Goal: Download file/media

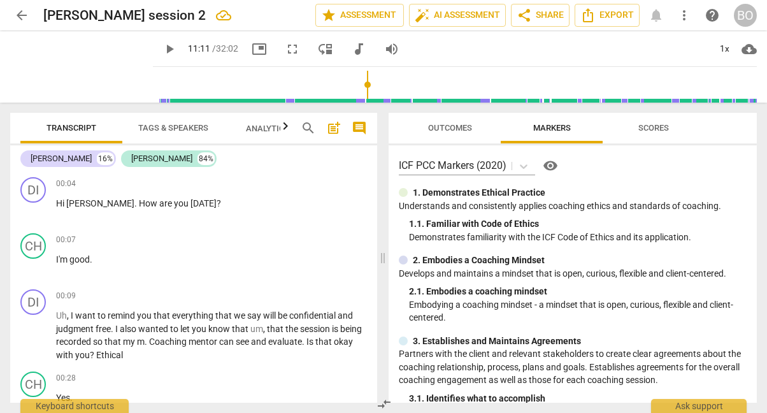
scroll to position [1685, 0]
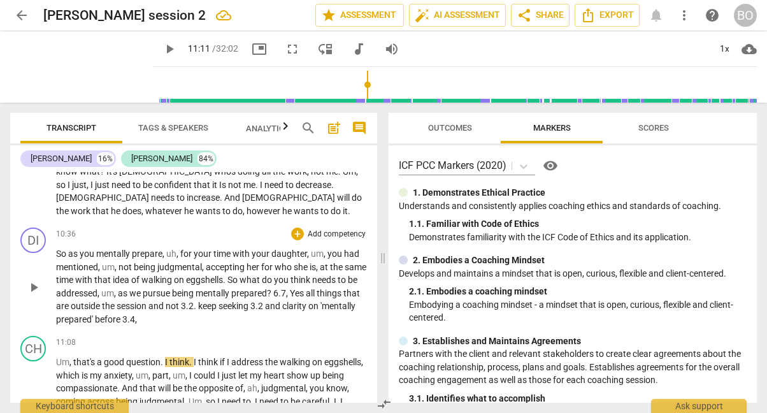
click at [306, 288] on span "Yes" at bounding box center [298, 293] width 16 height 10
click at [302, 288] on span ", 6.1," at bounding box center [294, 293] width 17 height 10
click at [195, 277] on p "So as you mentally prepare , uh , for your time with your daughter , um , you h…" at bounding box center [211, 286] width 311 height 78
click at [218, 279] on p "So as you mentally prepare , uh , for your time with your daughter , um , you h…" at bounding box center [211, 286] width 311 height 78
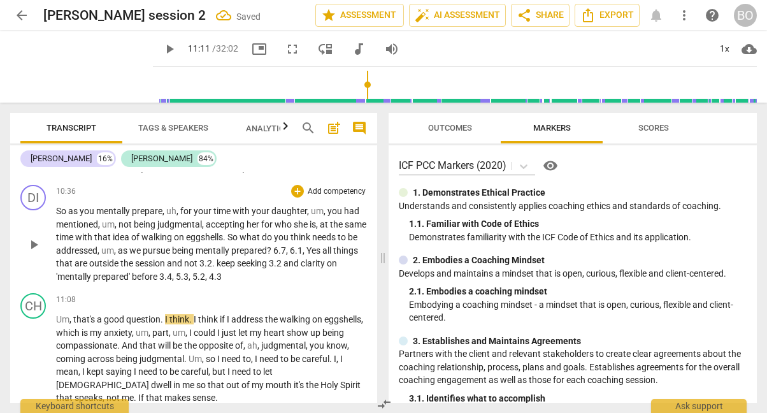
scroll to position [1748, 0]
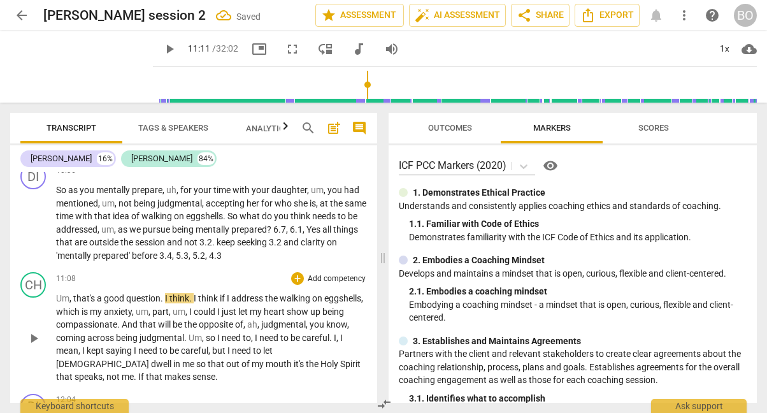
click at [28, 330] on span "play_arrow" at bounding box center [33, 337] width 15 height 15
click at [236, 216] on p "So as you mentally prepare , uh , for your time with your daughter , um , you h…" at bounding box center [211, 222] width 311 height 78
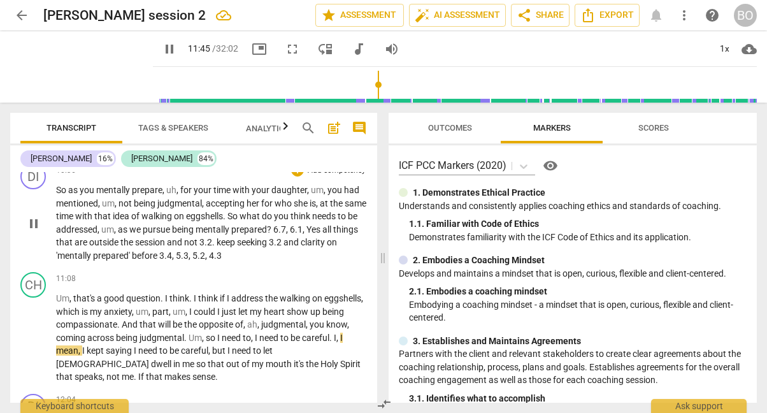
type input "706"
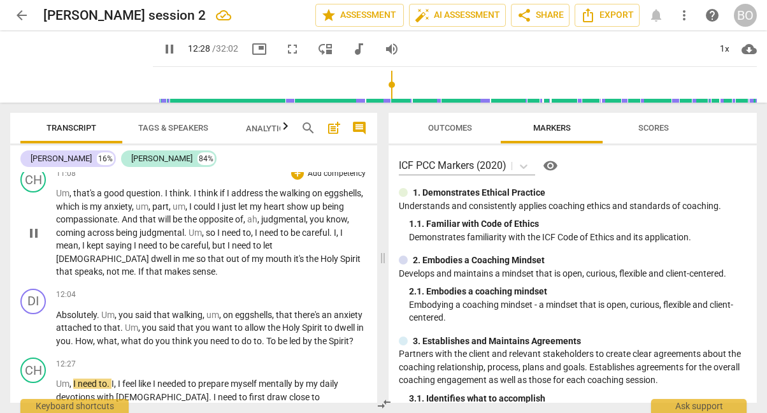
scroll to position [1876, 0]
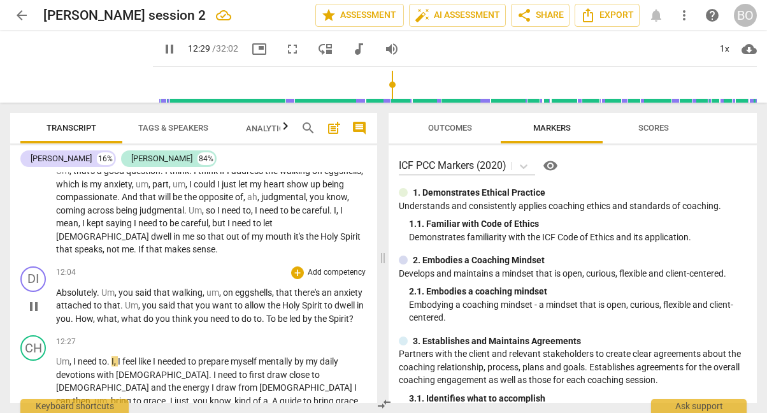
click at [36, 299] on span "pause" at bounding box center [33, 306] width 15 height 15
type input "750"
click at [115, 292] on p "Absolutely . Um , you said that walking , um , on eggshells , that there's an a…" at bounding box center [211, 305] width 311 height 39
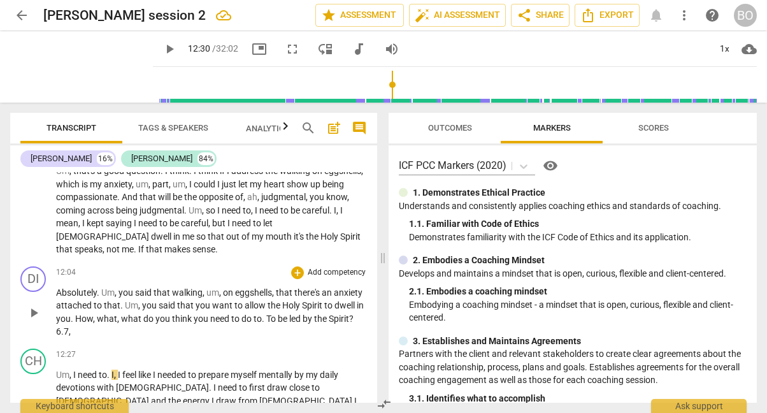
click at [106, 290] on p "Absolutely . Um , you said that walking , um , on eggshells , that there's an a…" at bounding box center [211, 312] width 311 height 52
click at [121, 293] on p "Absolutely . Um , you said that walking , um , on eggshells , that there's an a…" at bounding box center [211, 312] width 311 height 52
click at [138, 290] on p "Absolutely . Um , you said that walking , um , on eggshells , that there's an a…" at bounding box center [211, 312] width 311 height 52
click at [162, 296] on p "Absolutely . Um , you said that walking , um , on eggshells , that there's an a…" at bounding box center [211, 312] width 311 height 52
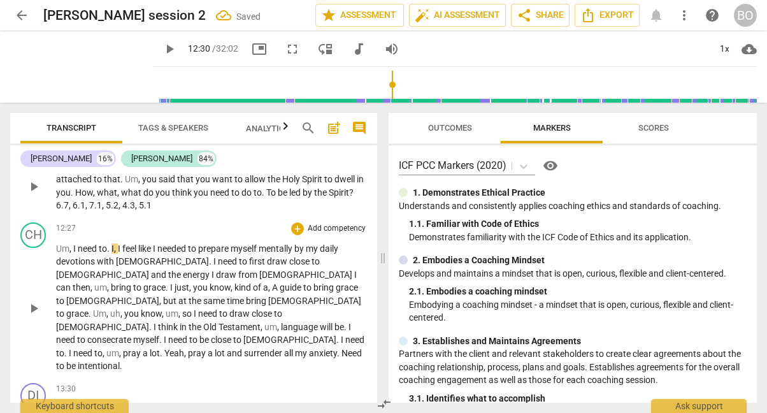
scroll to position [2003, 0]
click at [29, 299] on span "play_arrow" at bounding box center [33, 306] width 15 height 15
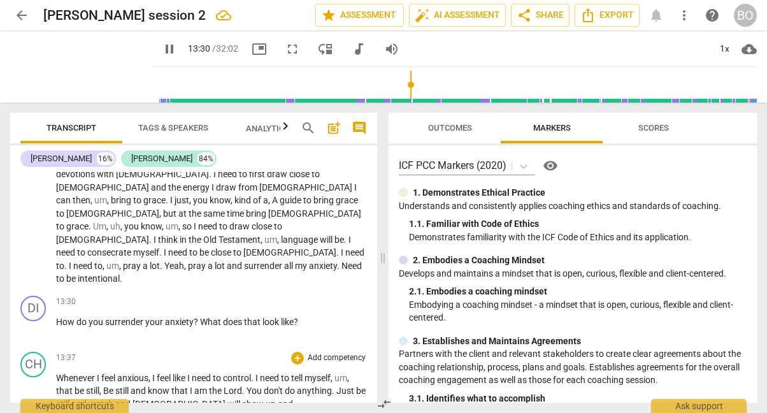
scroll to position [2067, 0]
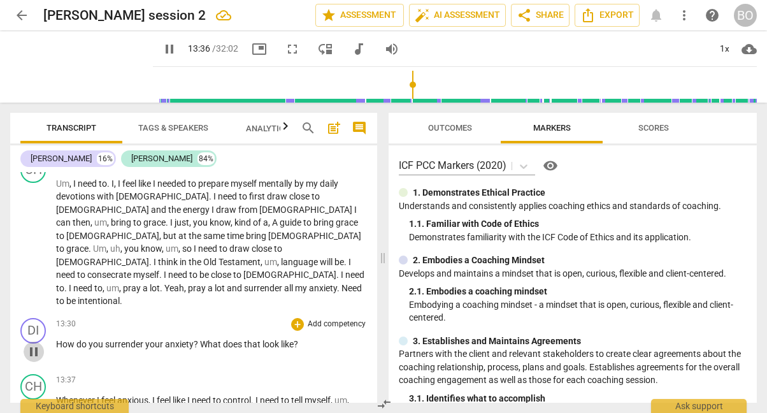
click at [34, 344] on span "pause" at bounding box center [33, 351] width 15 height 15
type input "816"
click at [320, 337] on p "How do you surrender your anxiety ? What does that look like ?" at bounding box center [211, 343] width 311 height 13
click at [357, 337] on p "How do you surrender your anxiety ? What does that look like ? stacked, 6.1, 7.…" at bounding box center [211, 350] width 311 height 26
click at [117, 337] on p "How do you surrender your anxiety ? What does that look like ? stacked , 6.1 , …" at bounding box center [211, 350] width 311 height 26
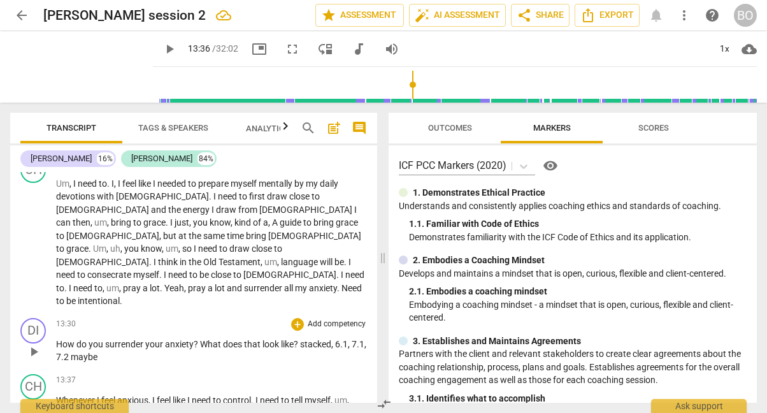
click at [355, 337] on p "How do you surrender your anxiety ? What does that look like ? stacked , 6.1 , …" at bounding box center [211, 350] width 311 height 26
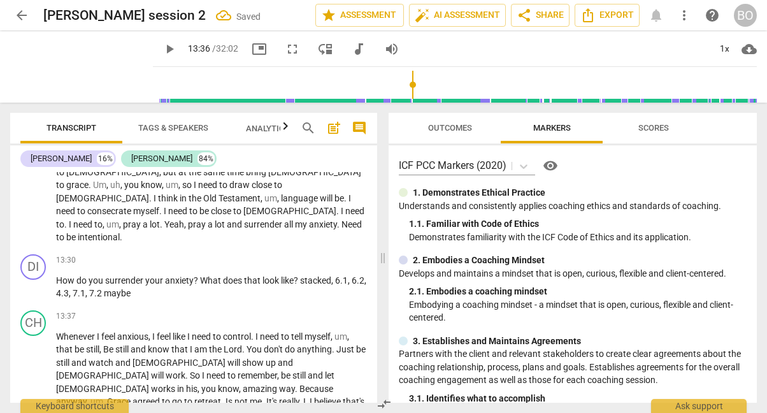
click at [162, 51] on span "play_arrow" at bounding box center [169, 48] width 15 height 15
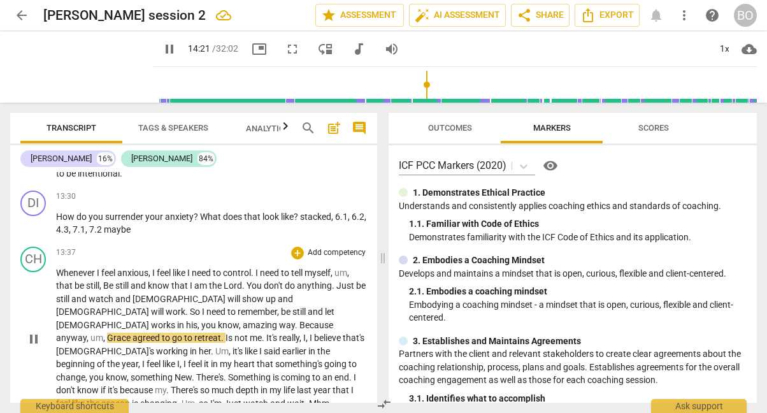
scroll to position [2258, 0]
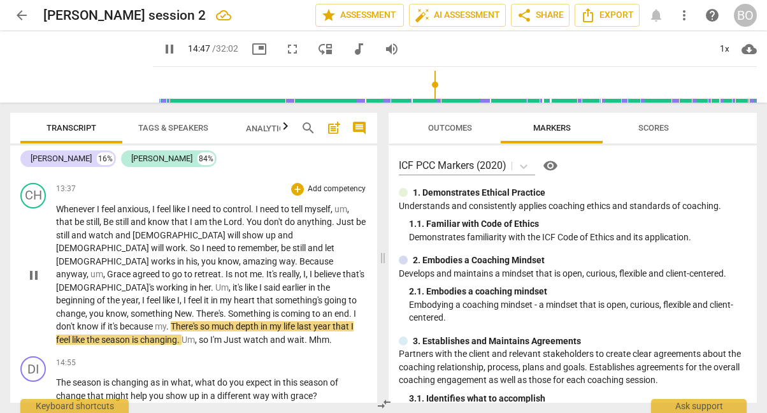
click at [236, 321] on span "depth" at bounding box center [248, 326] width 25 height 10
type input "890"
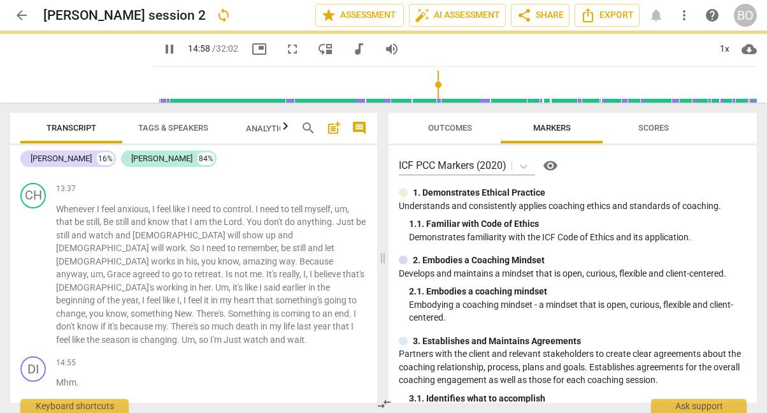
scroll to position [2314, 0]
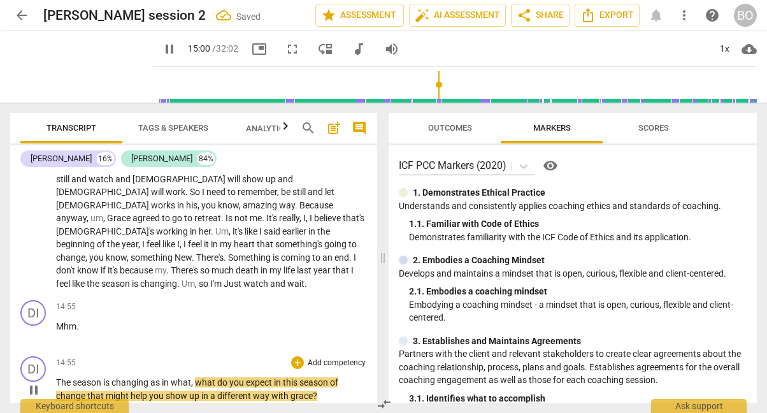
click at [59, 377] on span "The" at bounding box center [64, 382] width 17 height 10
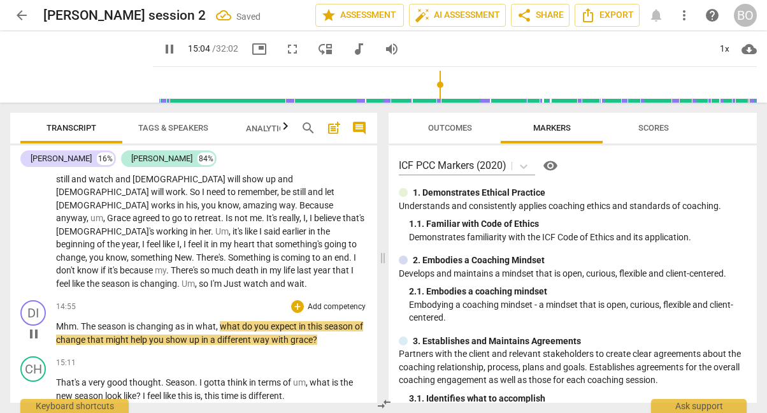
click at [88, 321] on span "The" at bounding box center [89, 326] width 17 height 10
click at [218, 321] on span "," at bounding box center [218, 326] width 4 height 10
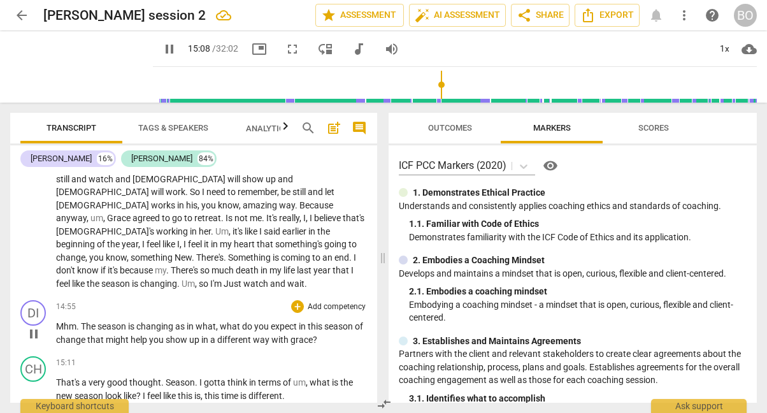
click at [304, 334] on span "grace" at bounding box center [301, 339] width 22 height 10
type input "909"
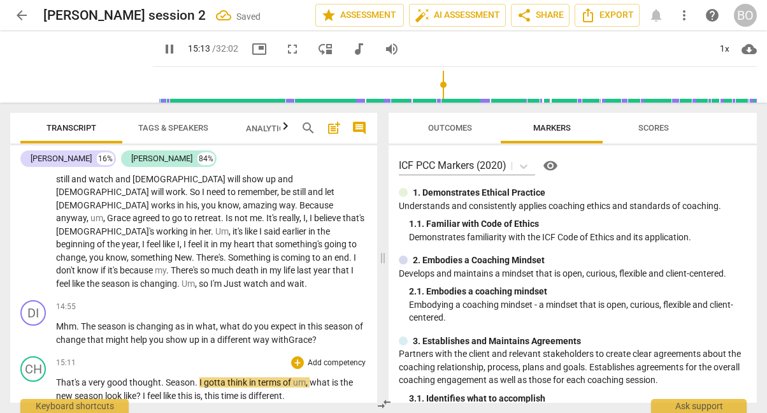
type input "914"
click at [333, 320] on p "Mhm . The season is changing as in what , what do you expect in this season of …" at bounding box center [211, 333] width 311 height 26
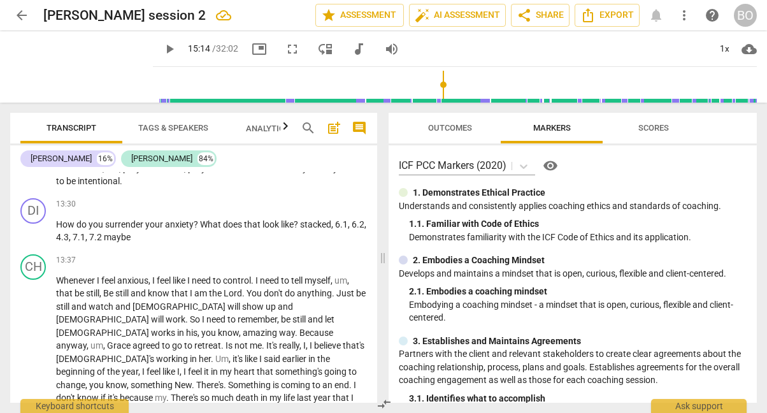
scroll to position [2250, 0]
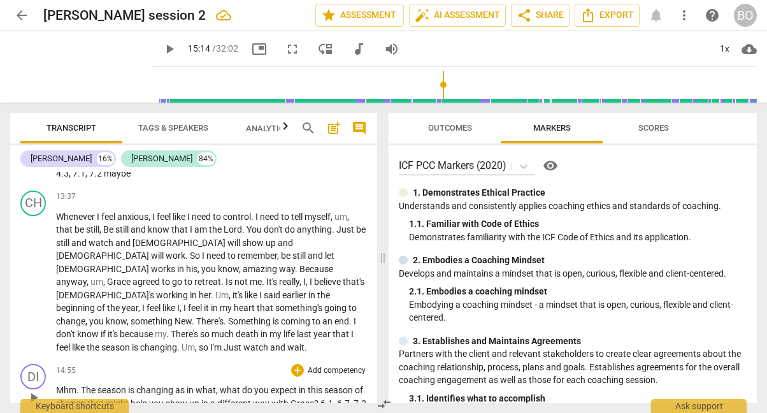
click at [71, 383] on p "Mhm . The season is changing as in what , what do you expect in this season of …" at bounding box center [211, 396] width 311 height 26
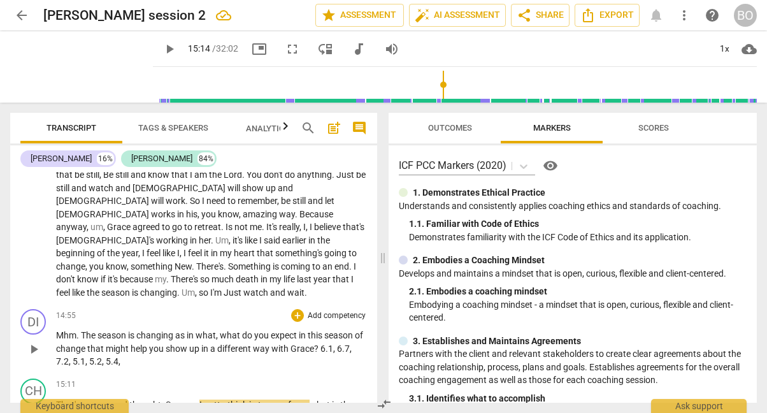
scroll to position [2441, 0]
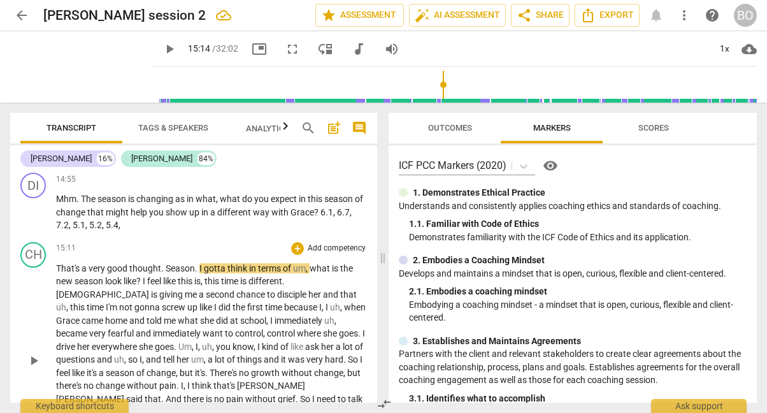
click at [141, 263] on span "thought" at bounding box center [145, 268] width 32 height 10
click at [727, 41] on div "1x" at bounding box center [724, 49] width 24 height 20
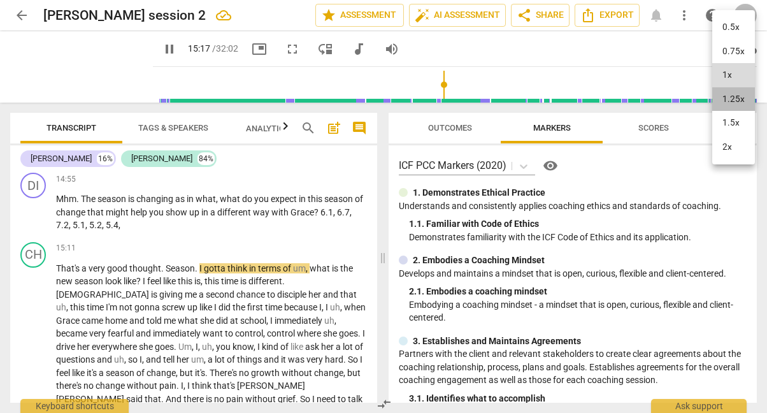
click at [740, 102] on li "1.25x" at bounding box center [733, 99] width 43 height 24
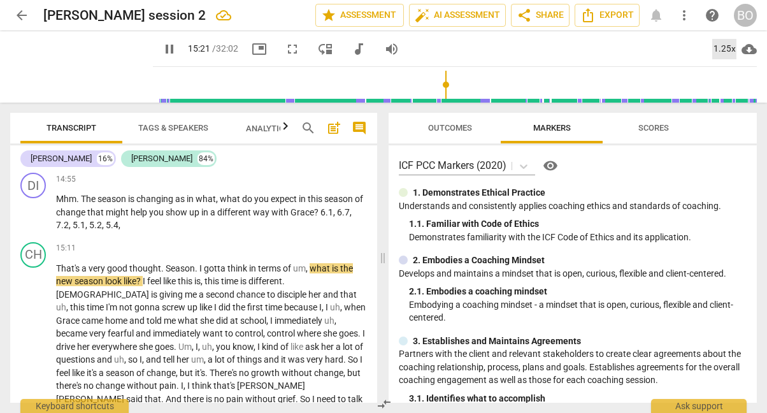
click at [724, 45] on div "1.25x" at bounding box center [724, 49] width 24 height 20
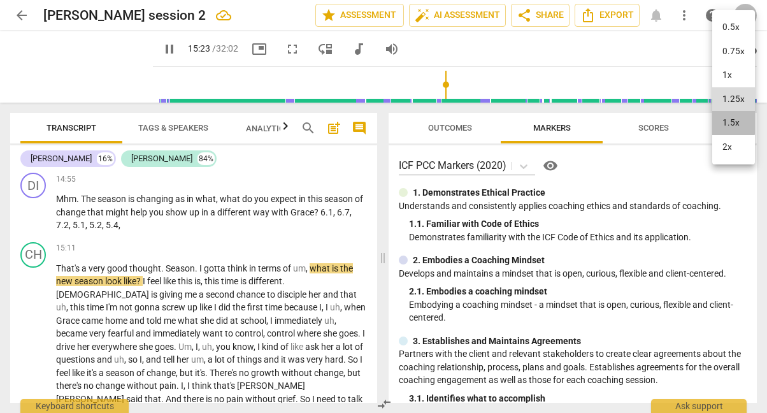
click at [726, 119] on li "1.5x" at bounding box center [733, 123] width 43 height 24
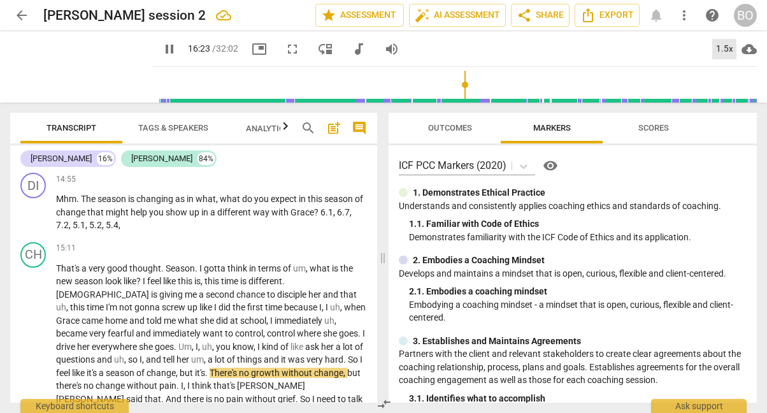
click at [726, 50] on div "1.5x" at bounding box center [724, 49] width 24 height 20
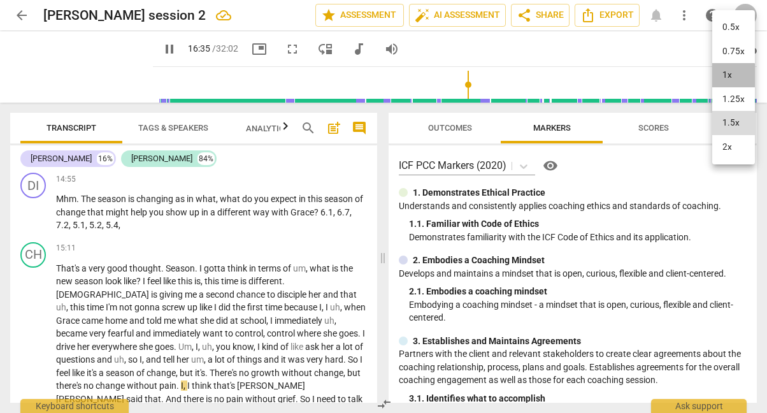
click at [726, 79] on li "1x" at bounding box center [733, 75] width 43 height 24
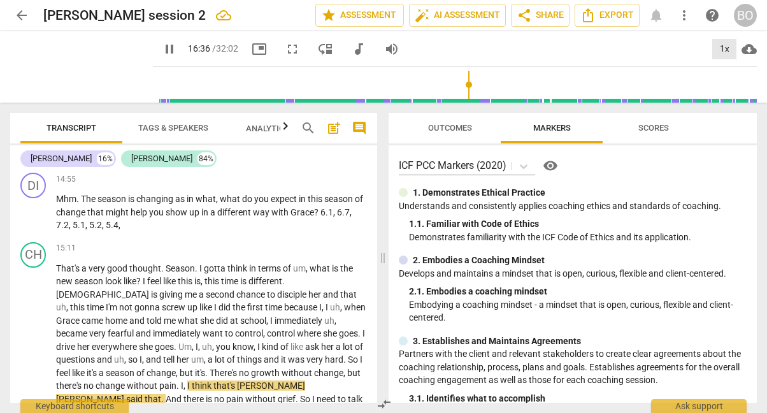
click at [727, 50] on div "1x" at bounding box center [724, 49] width 24 height 20
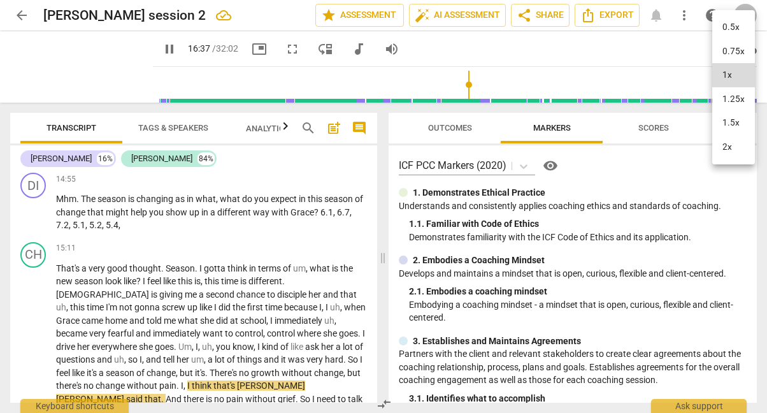
click at [736, 96] on li "1.25x" at bounding box center [733, 99] width 43 height 24
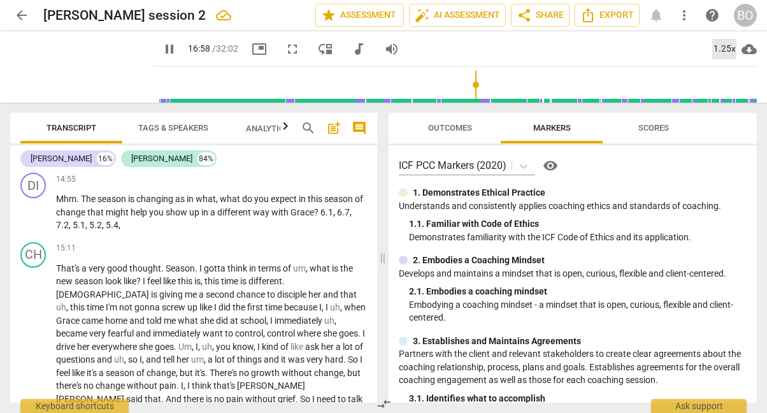
click at [726, 46] on div "1.25x" at bounding box center [724, 49] width 24 height 20
click at [729, 73] on li "1x" at bounding box center [733, 75] width 43 height 24
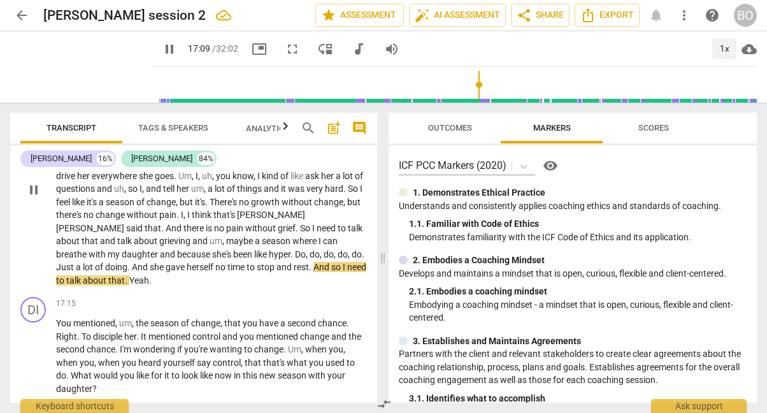
scroll to position [2632, 0]
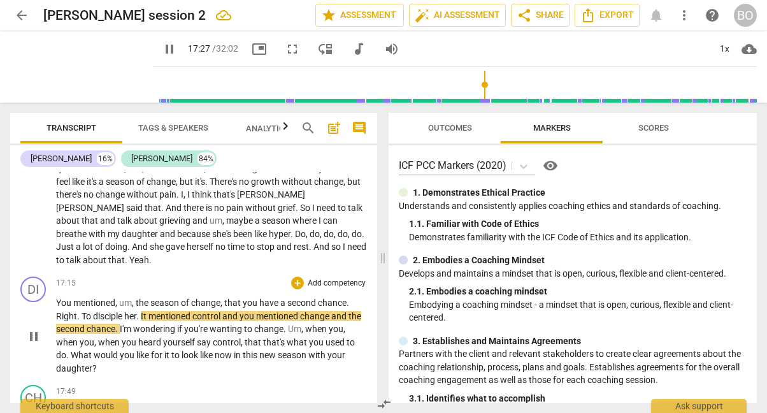
click at [108, 296] on p "You mentioned , um , the season of change , that you have a second chance . Rig…" at bounding box center [211, 335] width 311 height 78
type input "1049"
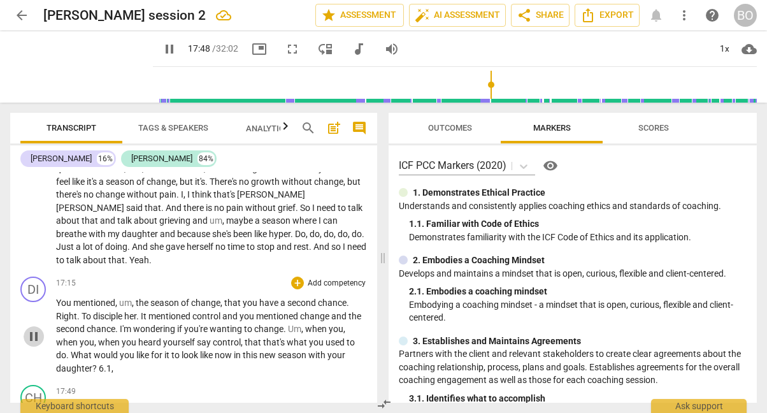
click at [31, 329] on span "pause" at bounding box center [33, 336] width 15 height 15
type input "1068"
click at [124, 296] on p "You mentioned , um , the season of change , that you have a second chance . Rig…" at bounding box center [211, 335] width 311 height 78
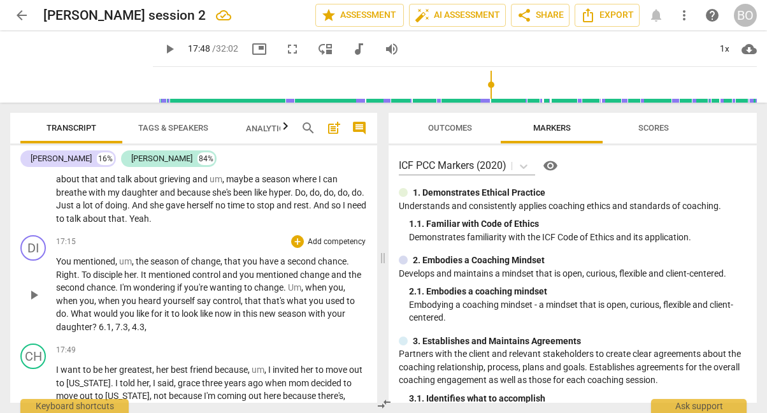
scroll to position [2696, 0]
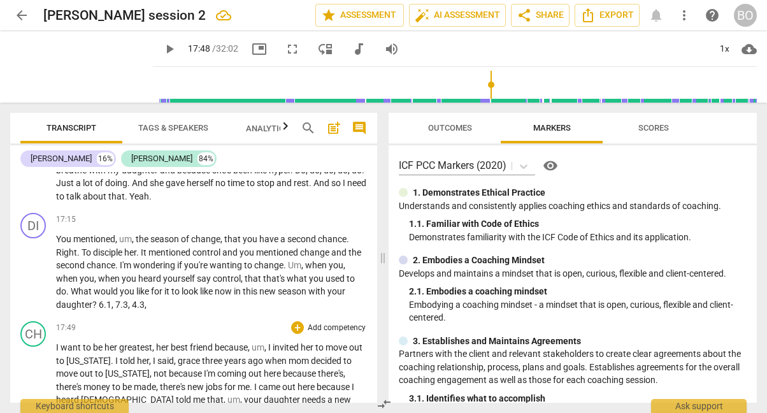
click at [59, 342] on span "I" at bounding box center [58, 347] width 4 height 10
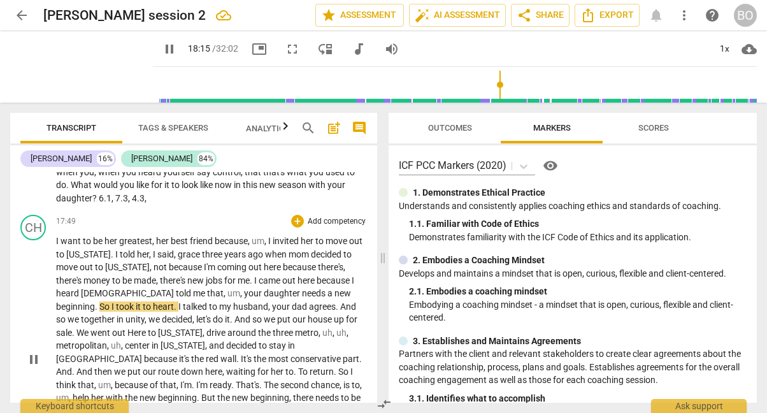
scroll to position [2823, 0]
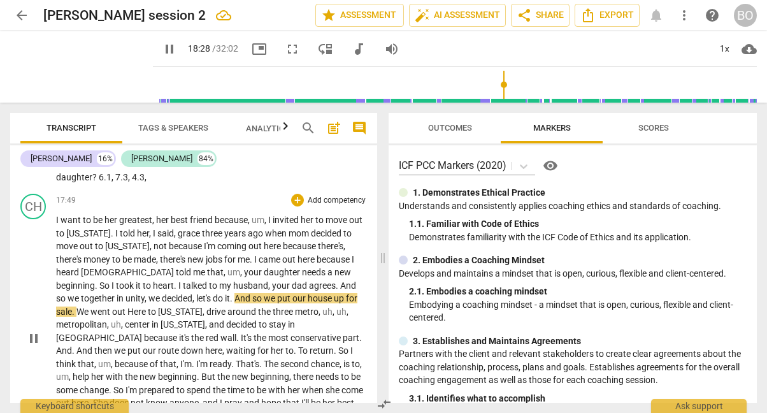
click at [148, 306] on span "Here" at bounding box center [137, 311] width 20 height 10
type input "1109"
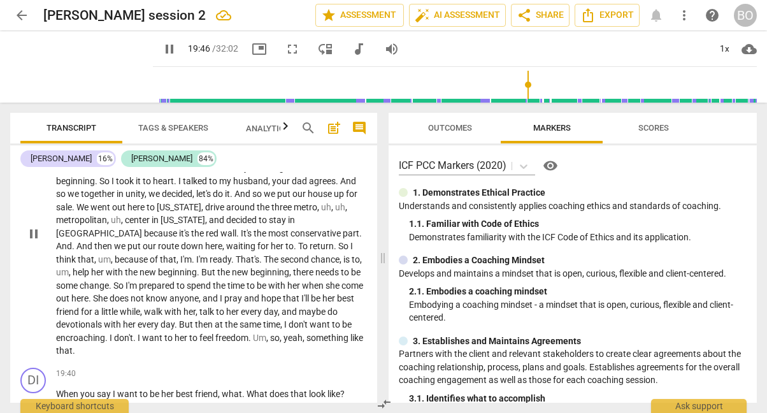
scroll to position [2950, 0]
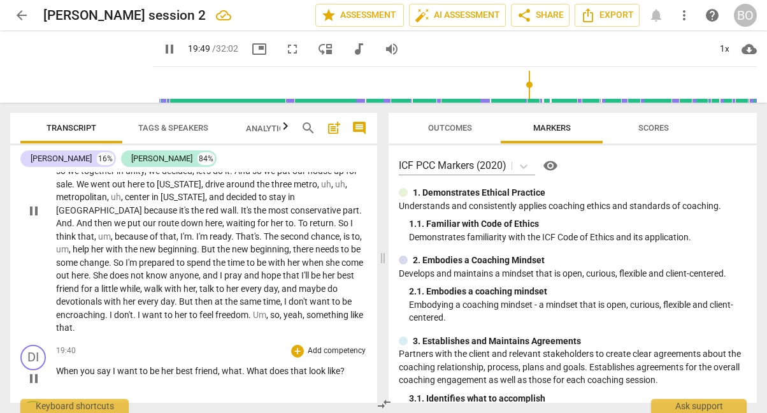
click at [39, 371] on span "pause" at bounding box center [33, 378] width 15 height 15
type input "1190"
click at [351, 364] on p "When you say I want to be her best friend , what . What does that look like ?" at bounding box center [211, 370] width 311 height 13
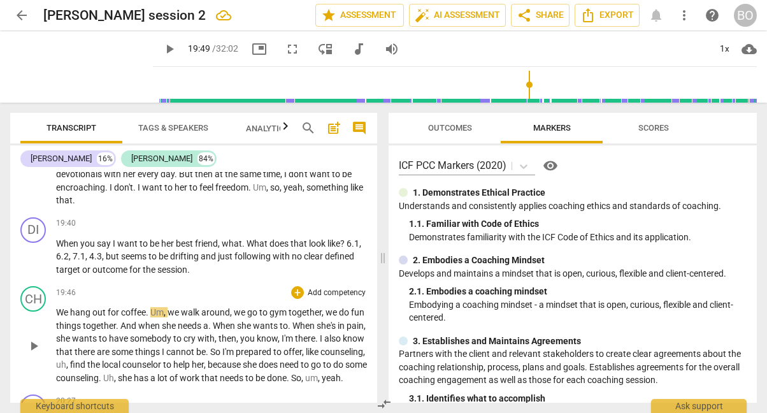
scroll to position [3014, 0]
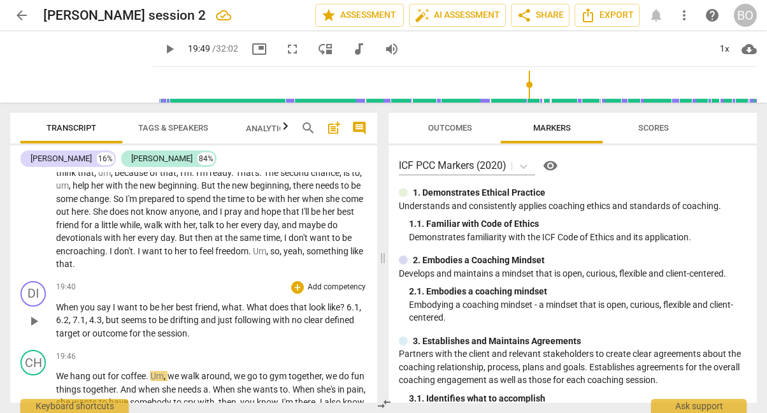
click at [274, 302] on span "? 6.1, 6.2, 7.1, 4.3, but seems to be drifting and just following with no clear…" at bounding box center [208, 320] width 305 height 36
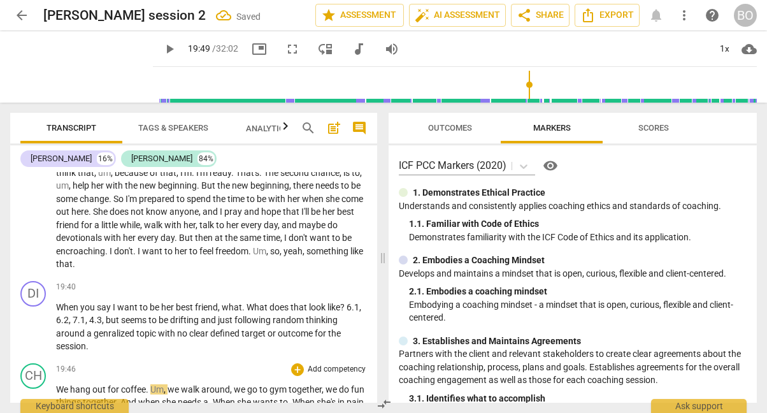
scroll to position [3078, 0]
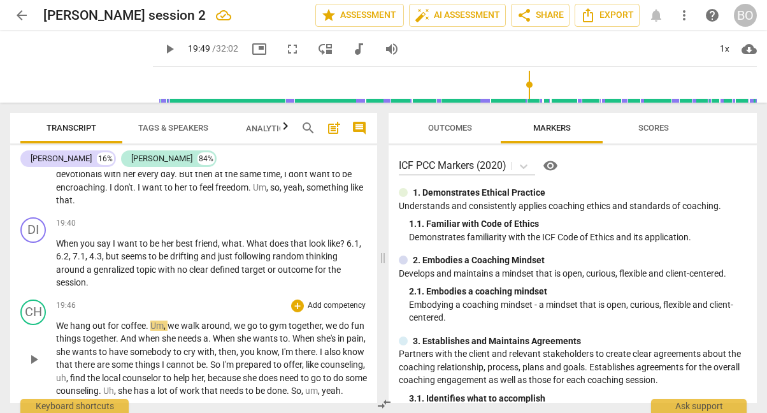
click at [38, 351] on span "play_arrow" at bounding box center [33, 358] width 15 height 15
click at [185, 319] on p "We hang out for coffee . Um , we walk around , we go to gym together , we do fu…" at bounding box center [211, 358] width 311 height 78
type input "1237"
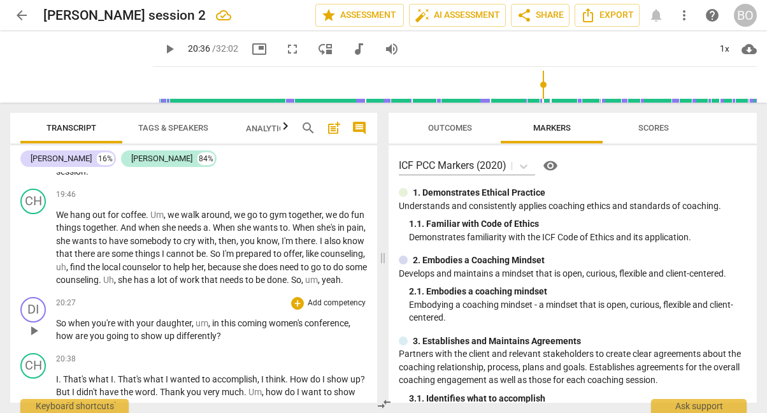
scroll to position [3205, 0]
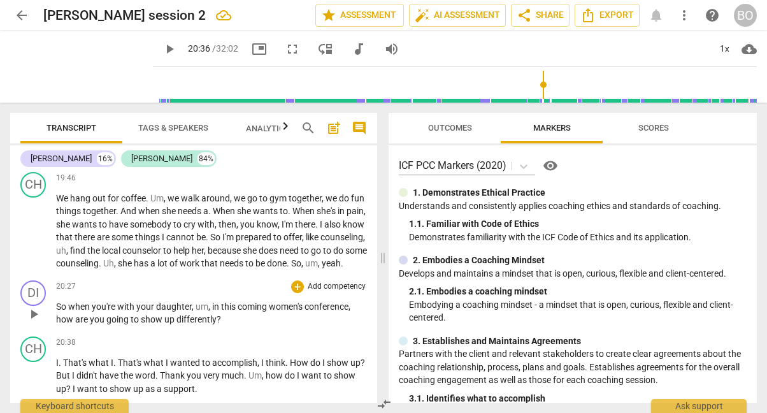
click at [245, 300] on p "So when you're with your daughter , um , in this coming women's conference , ho…" at bounding box center [211, 313] width 311 height 26
click at [32, 369] on span "play_arrow" at bounding box center [33, 376] width 15 height 15
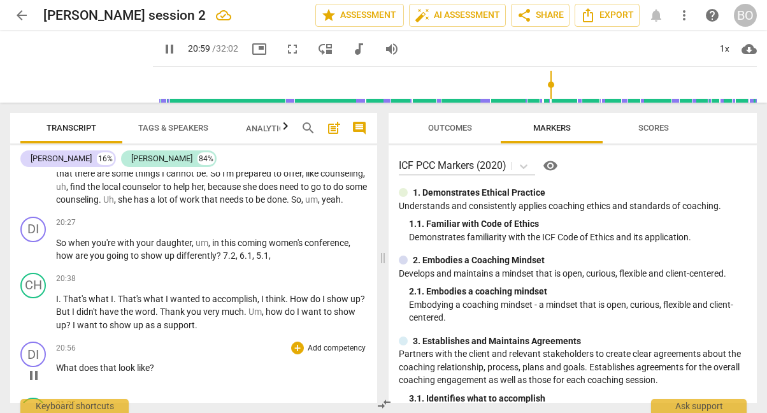
scroll to position [3332, 0]
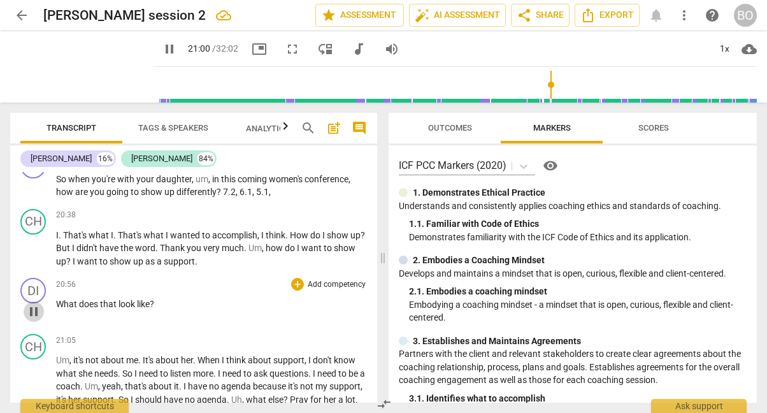
click at [30, 304] on span "pause" at bounding box center [33, 311] width 15 height 15
type input "1261"
click at [171, 297] on p "What does that look like ?" at bounding box center [211, 303] width 311 height 13
click at [128, 355] on span "me" at bounding box center [132, 360] width 12 height 10
click at [34, 392] on span "play_arrow" at bounding box center [33, 399] width 15 height 15
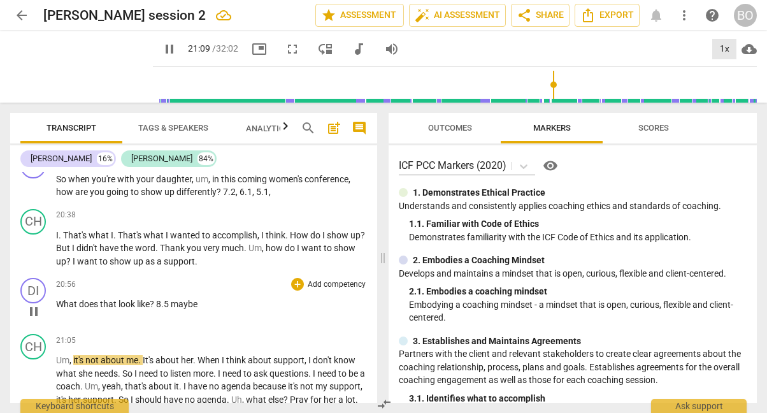
click at [722, 52] on div "1x" at bounding box center [724, 49] width 24 height 20
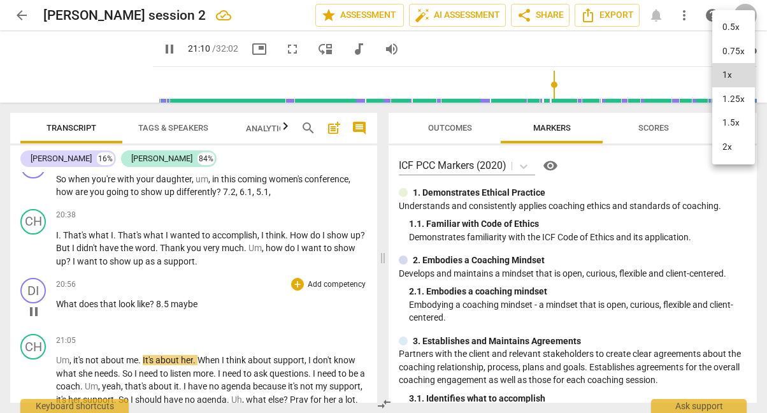
click at [721, 93] on li "1.25x" at bounding box center [733, 99] width 43 height 24
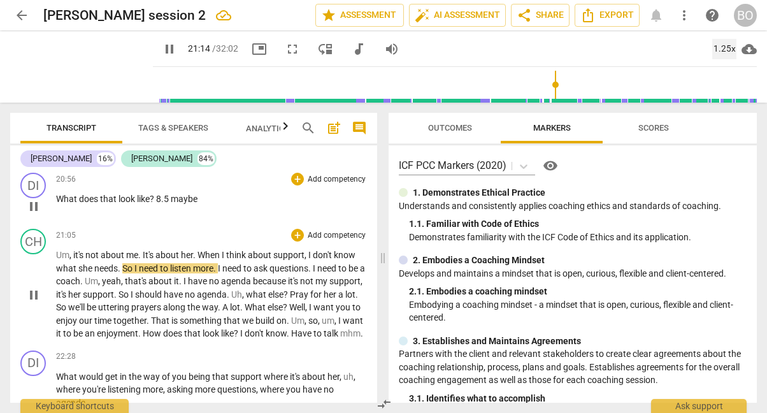
scroll to position [3460, 0]
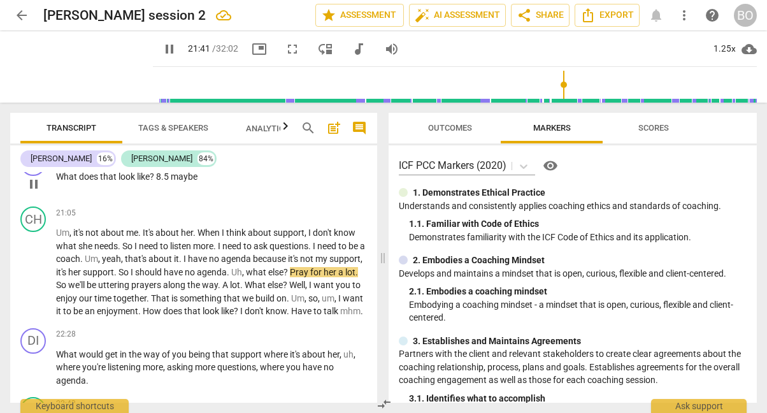
click at [162, 49] on span "pause" at bounding box center [169, 48] width 15 height 15
click at [720, 45] on div "1.25x" at bounding box center [724, 49] width 24 height 20
click at [719, 74] on li "1x" at bounding box center [733, 75] width 43 height 24
type input "1302"
click at [246, 267] on span "," at bounding box center [244, 272] width 4 height 10
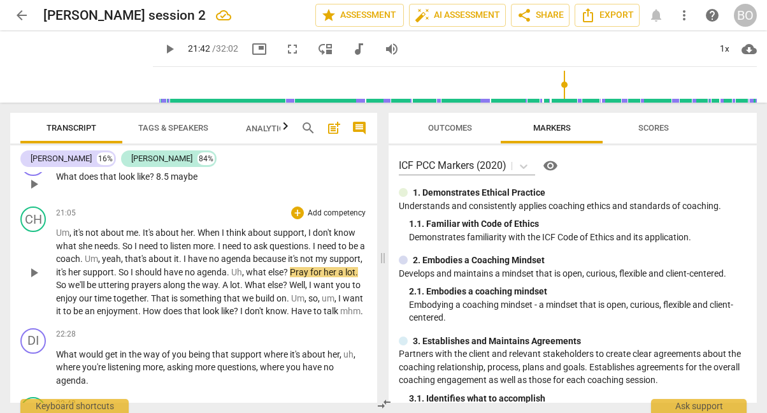
scroll to position [3490, 0]
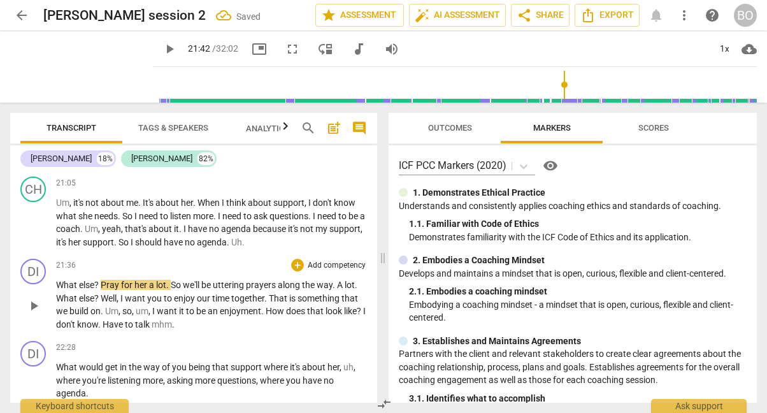
click at [104, 279] on span "Pray" at bounding box center [111, 284] width 20 height 10
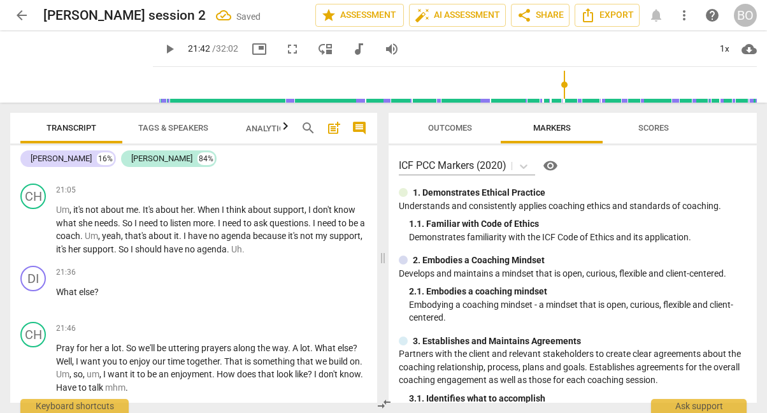
scroll to position [3482, 0]
click at [125, 286] on p "What else ?" at bounding box center [211, 292] width 311 height 13
click at [125, 286] on p "What else ? 8.5 ," at bounding box center [211, 292] width 311 height 13
click at [162, 46] on span "play_arrow" at bounding box center [169, 48] width 15 height 15
click at [318, 342] on p "Pray for her a lot . So we'll be uttering prayers along the way . A lot . What …" at bounding box center [211, 368] width 311 height 52
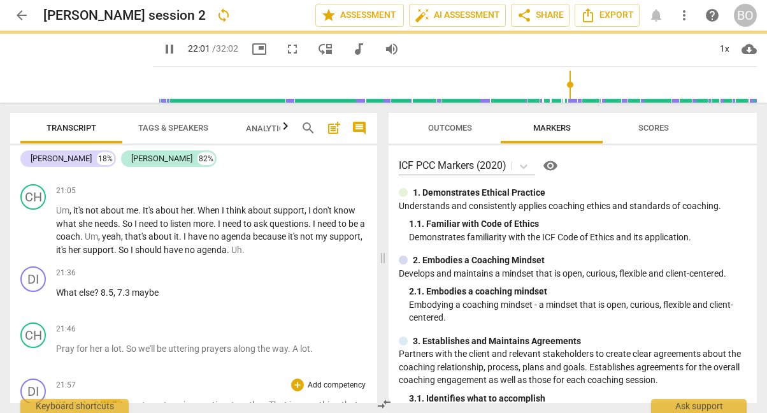
click at [101, 399] on span "Well" at bounding box center [109, 404] width 16 height 10
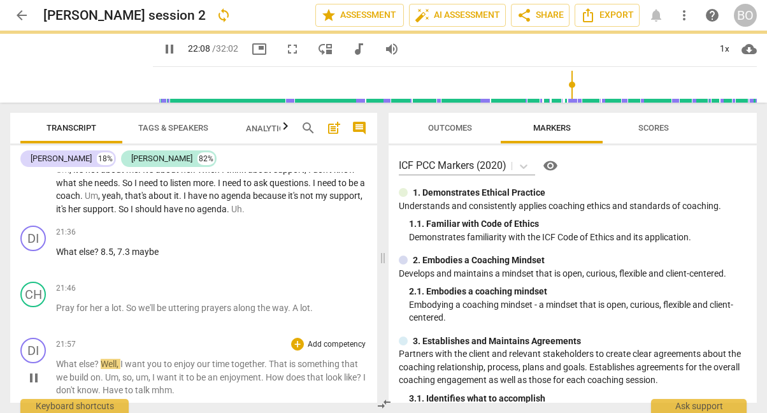
scroll to position [3546, 0]
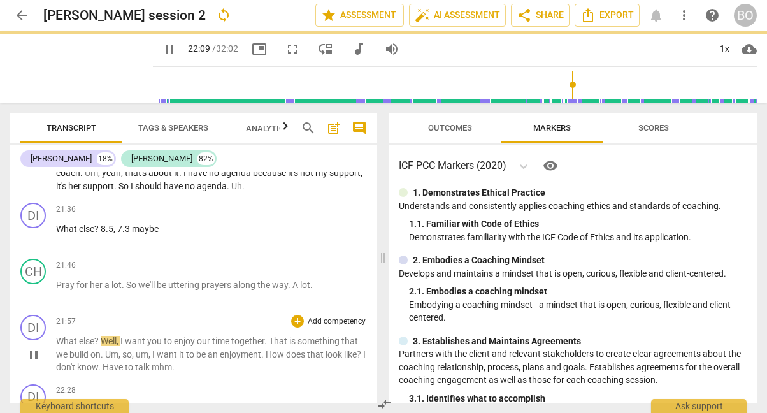
click at [101, 336] on span "?" at bounding box center [97, 341] width 6 height 10
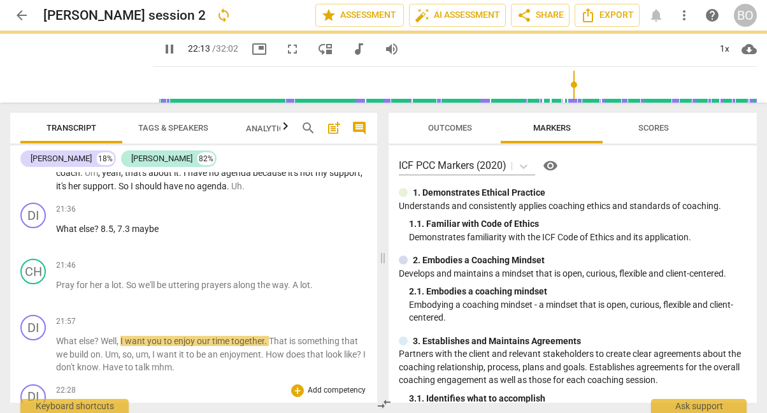
click at [110, 405] on span "get" at bounding box center [112, 410] width 15 height 10
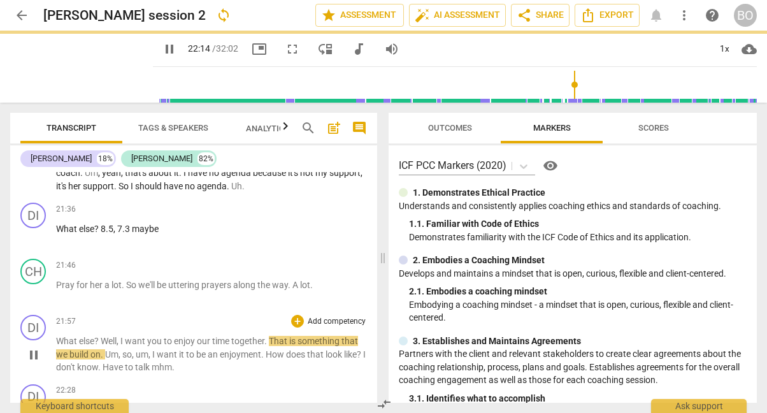
click at [107, 336] on span "Well" at bounding box center [109, 341] width 16 height 10
click at [108, 258] on div "21:46 + Add competency keyboard_arrow_right Pray for her a lot . So we'll be ut…" at bounding box center [211, 281] width 311 height 46
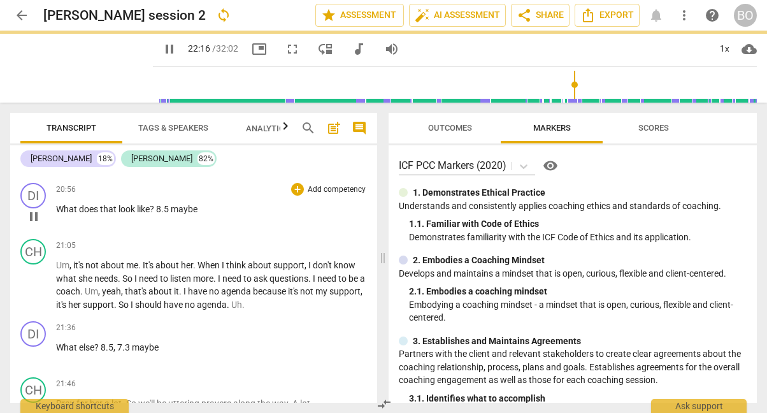
scroll to position [3418, 0]
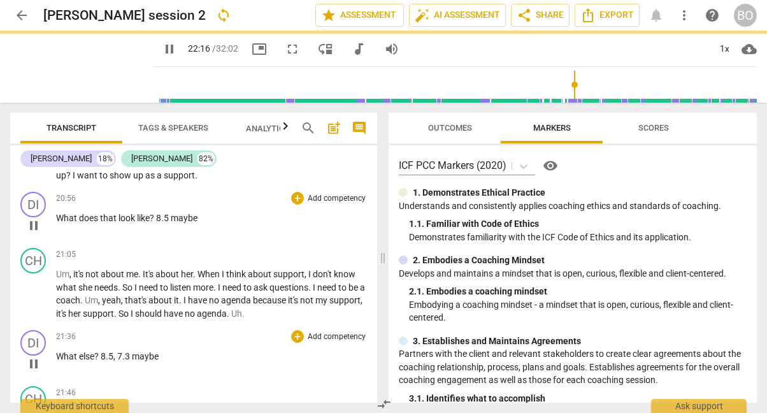
click at [122, 351] on span "7.3" at bounding box center [124, 356] width 15 height 10
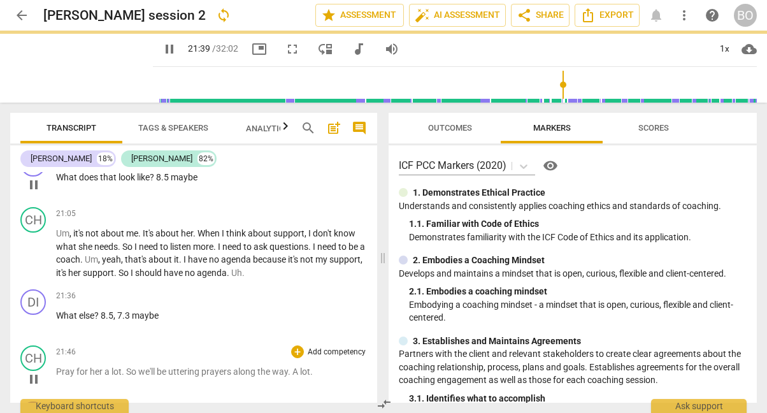
scroll to position [3482, 0]
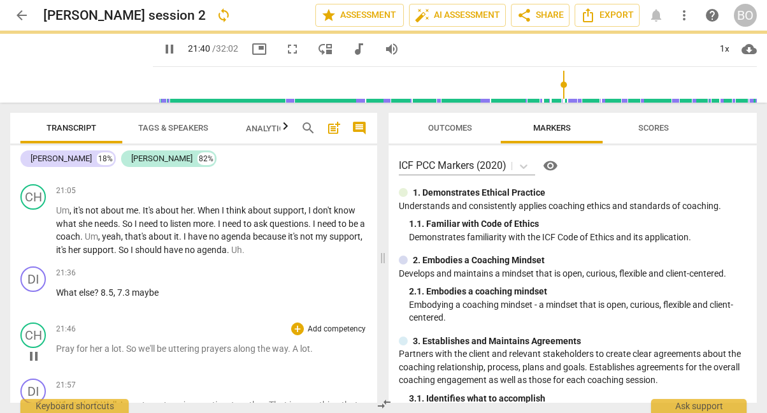
click at [126, 343] on span "So" at bounding box center [132, 348] width 12 height 10
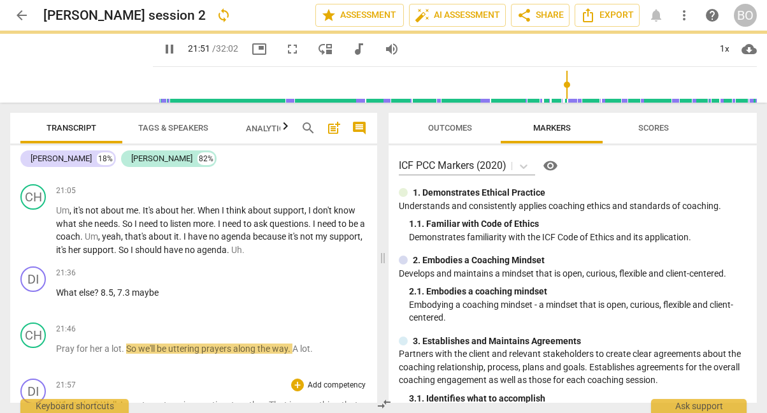
click at [104, 399] on span "Well" at bounding box center [109, 404] width 16 height 10
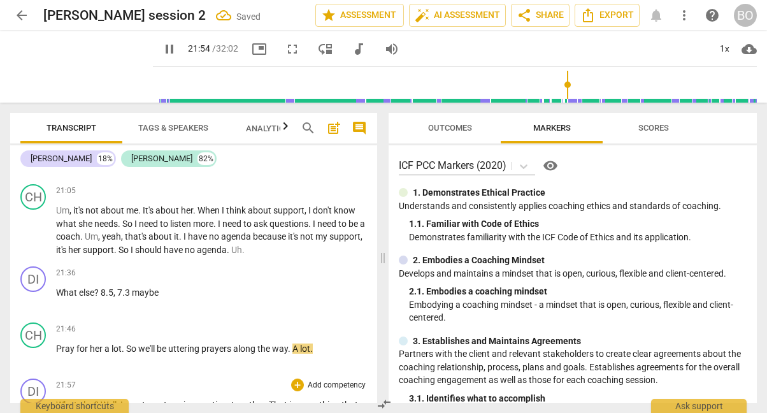
click at [102, 399] on span "Well" at bounding box center [109, 404] width 16 height 10
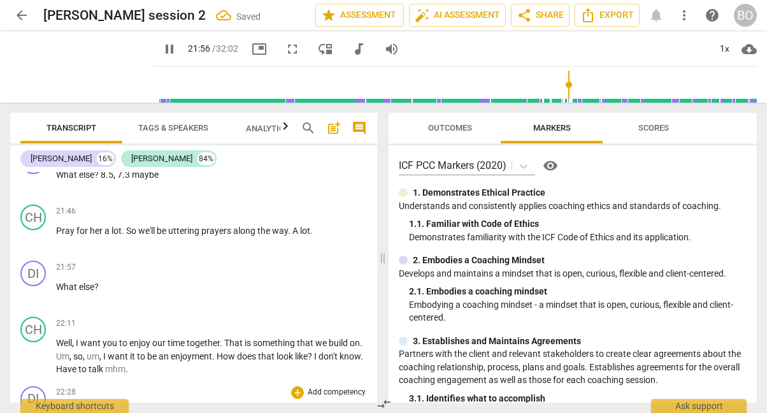
scroll to position [3609, 0]
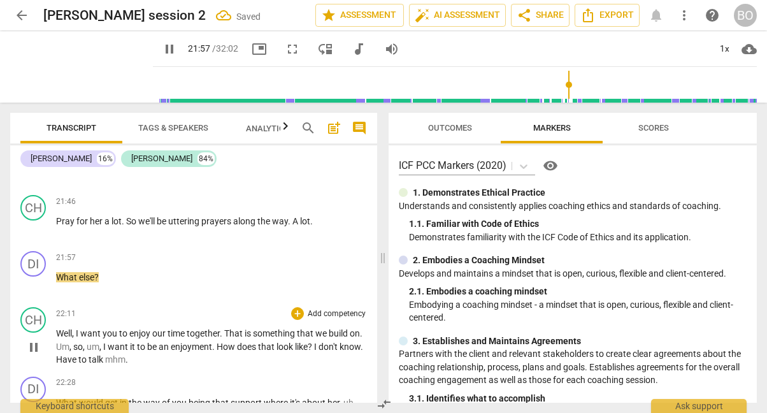
click at [89, 328] on span "want" at bounding box center [91, 333] width 22 height 10
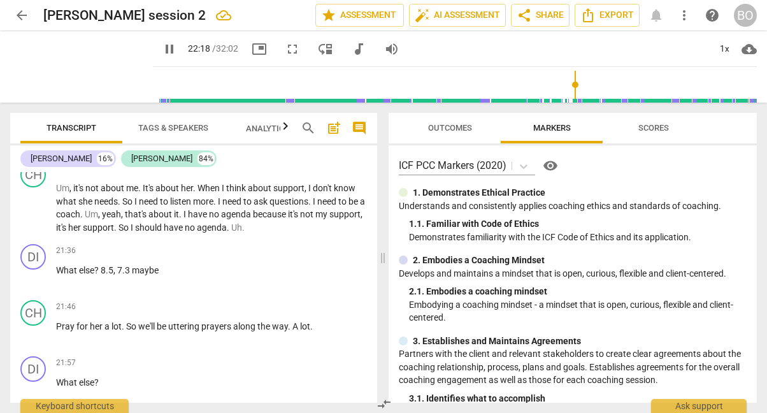
scroll to position [3482, 0]
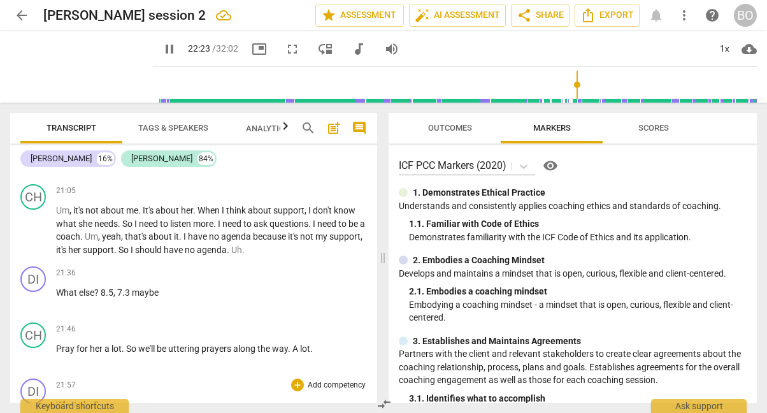
click at [126, 378] on div "21:57 + Add competency keyboard_arrow_right What else ?" at bounding box center [211, 401] width 311 height 46
click at [127, 398] on p "What else ?" at bounding box center [211, 404] width 311 height 13
type input "1345"
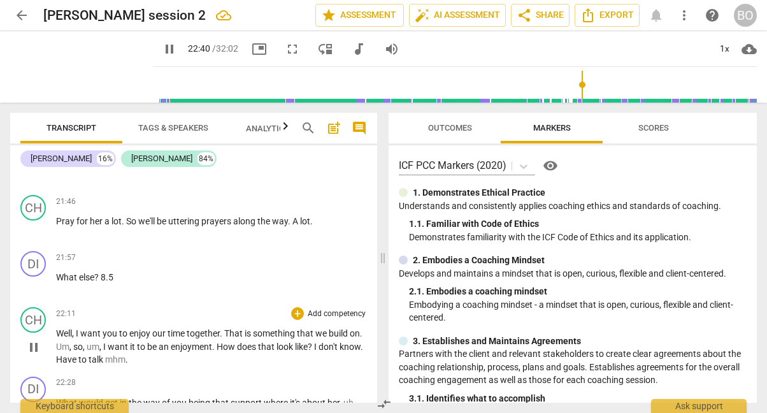
scroll to position [3673, 0]
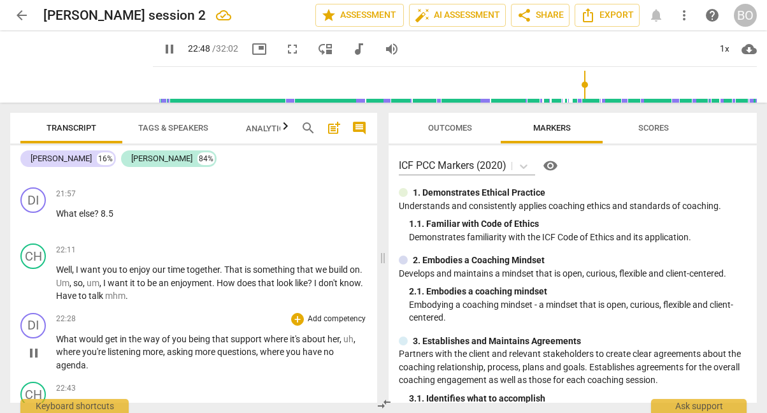
click at [112, 332] on p "What would get in the way of you being that support where it's about her , uh ,…" at bounding box center [211, 351] width 311 height 39
type input "1369"
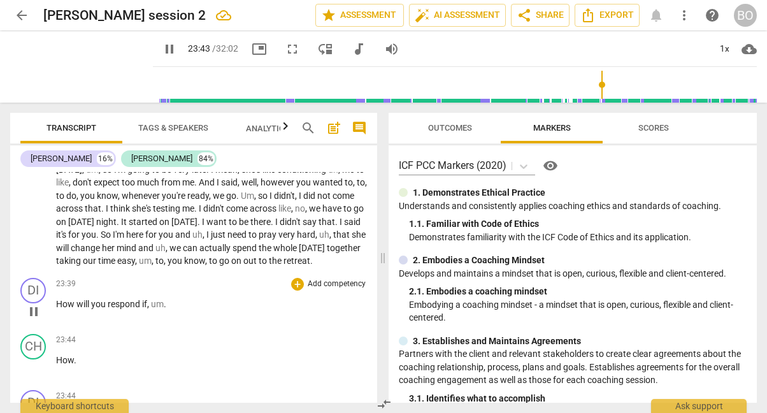
scroll to position [3928, 0]
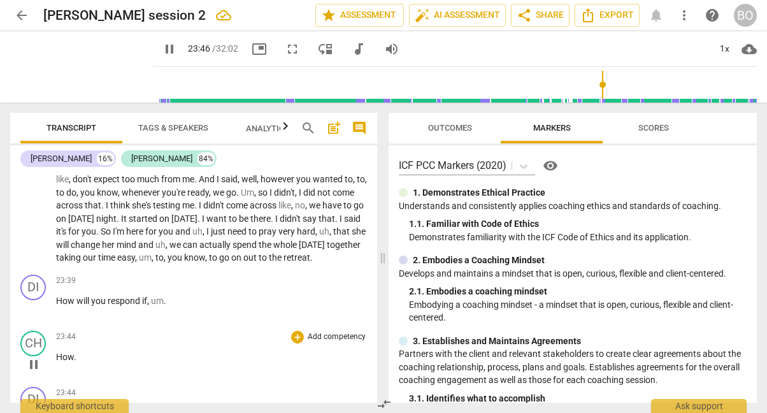
click at [56, 351] on span "How" at bounding box center [65, 356] width 18 height 10
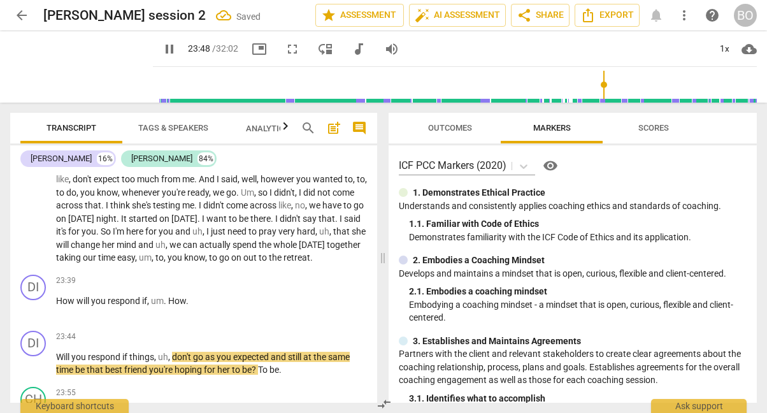
click at [56, 351] on span "Will" at bounding box center [63, 356] width 15 height 10
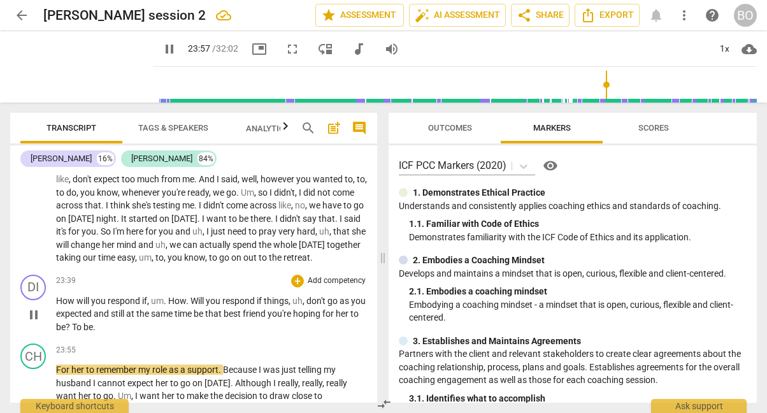
click at [93, 322] on span "be" at bounding box center [88, 327] width 10 height 10
type input "1438"
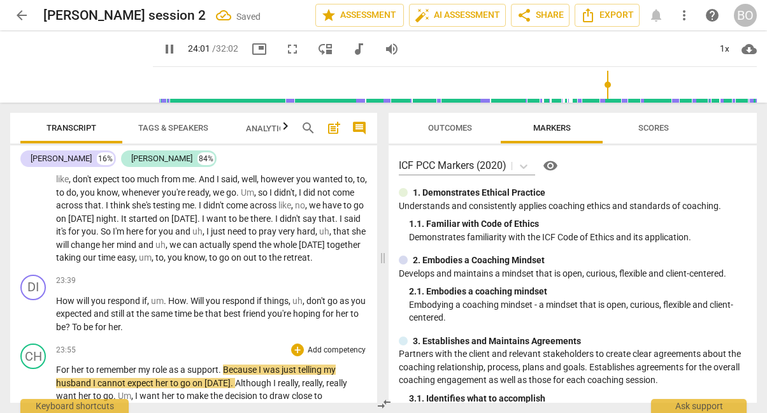
click at [92, 364] on span "to" at bounding box center [91, 369] width 10 height 10
click at [87, 364] on span "to" at bounding box center [91, 369] width 10 height 10
type input "1444"
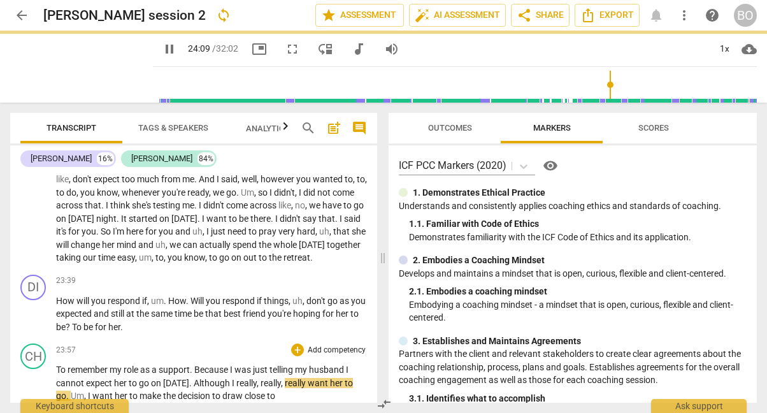
type input "1450"
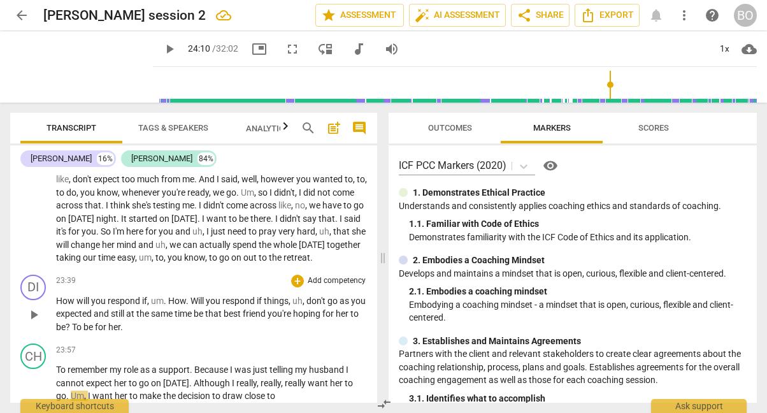
click at [165, 294] on p "How will you respond if , um . How . Will you respond if things , uh , don't go…" at bounding box center [211, 313] width 311 height 39
click at [178, 294] on p "How will you respond if , um . How . Will you respond if things , uh , don't go…" at bounding box center [211, 313] width 311 height 39
click at [162, 50] on span "play_arrow" at bounding box center [169, 48] width 15 height 15
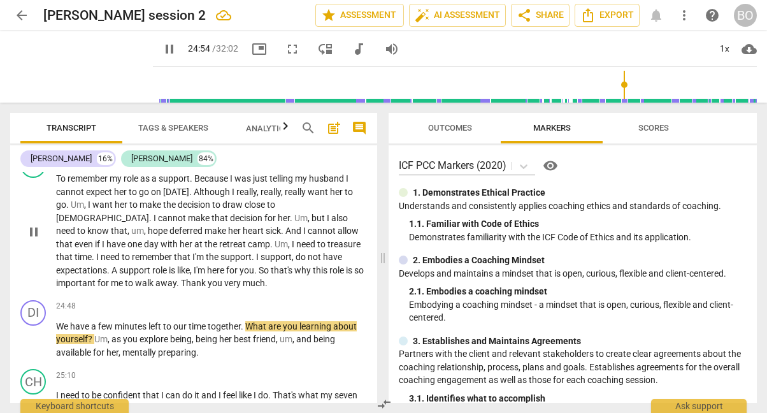
scroll to position [4182, 0]
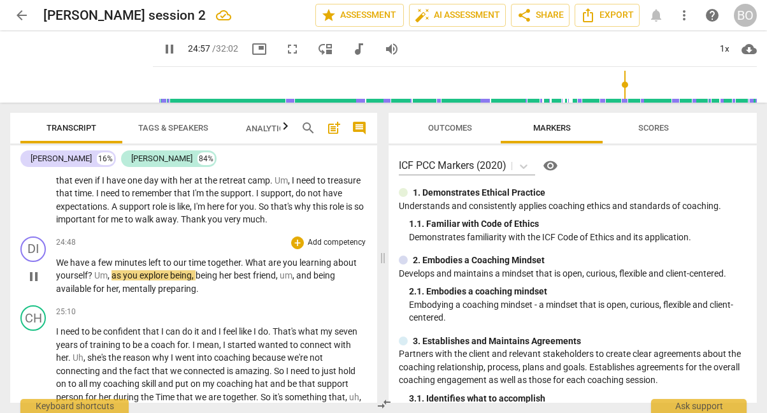
click at [221, 256] on p "We have a few minutes left to our time together . What are you learning about y…" at bounding box center [211, 275] width 311 height 39
type input "1498"
click at [246, 256] on p "We have a few minutes left to our time together . What are you learning about y…" at bounding box center [211, 275] width 311 height 39
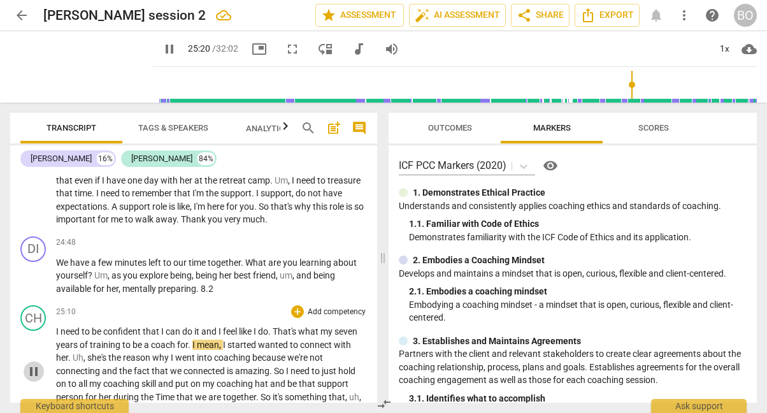
click at [38, 364] on span "pause" at bounding box center [33, 371] width 15 height 15
click at [25, 364] on span "play_arrow" at bounding box center [34, 371] width 20 height 15
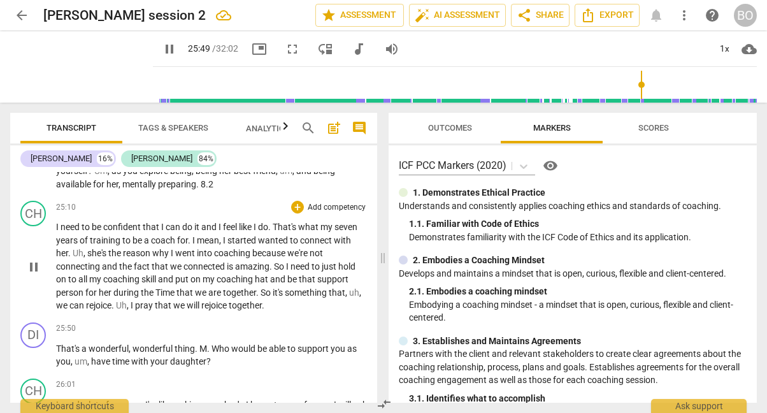
scroll to position [4310, 0]
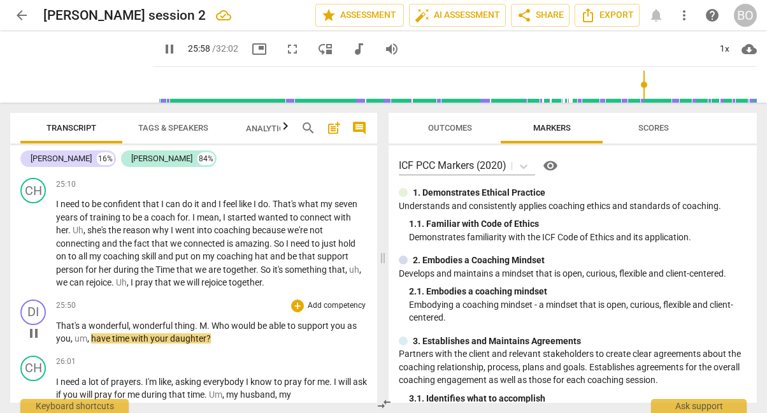
click at [224, 319] on p "That's a wonderful , wonderful thing . M . Who would be able to support you as …" at bounding box center [211, 332] width 311 height 26
type input "1560"
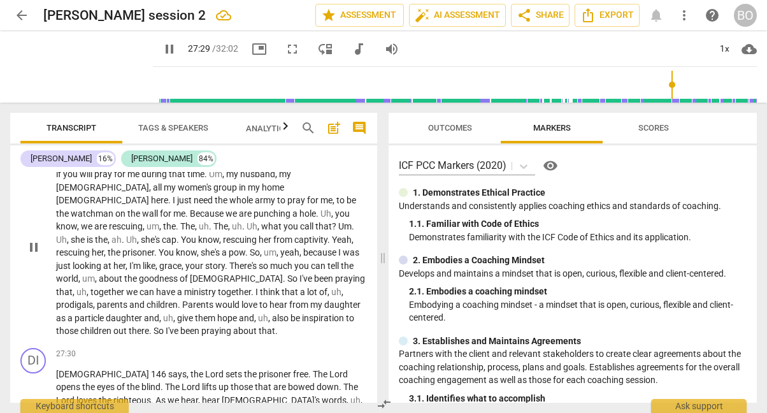
scroll to position [4564, 0]
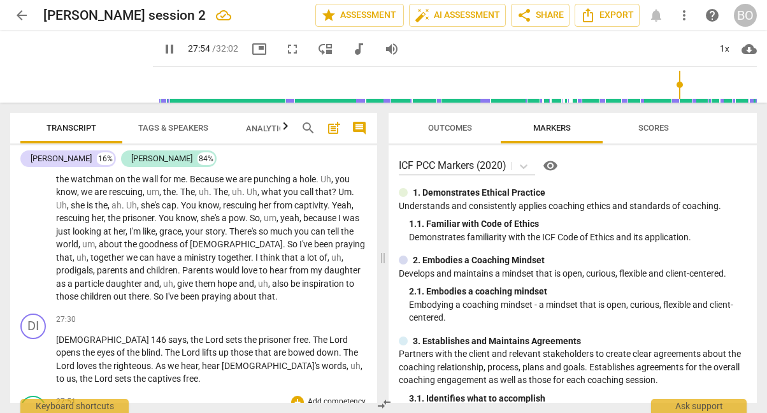
click at [55, 395] on div "CH play_arrow pause" at bounding box center [38, 418] width 36 height 46
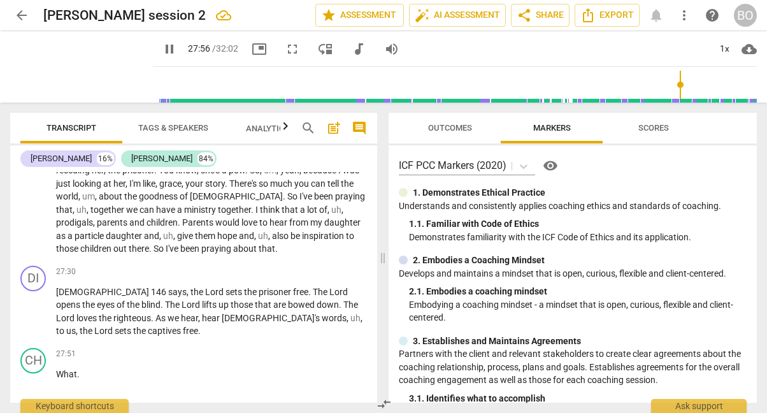
scroll to position [4574, 0]
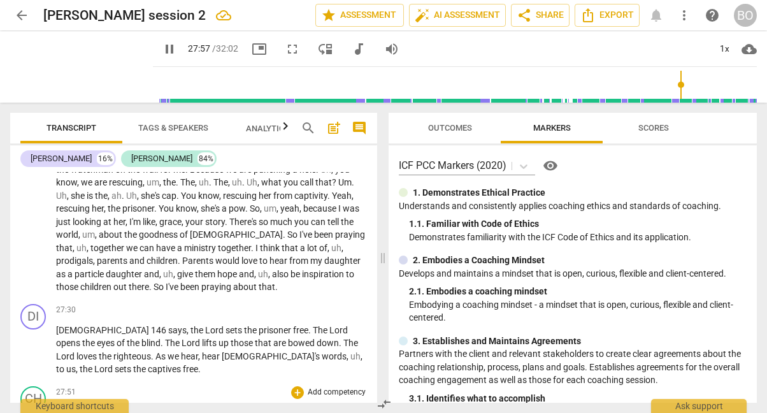
click at [57, 407] on span "What" at bounding box center [66, 412] width 21 height 10
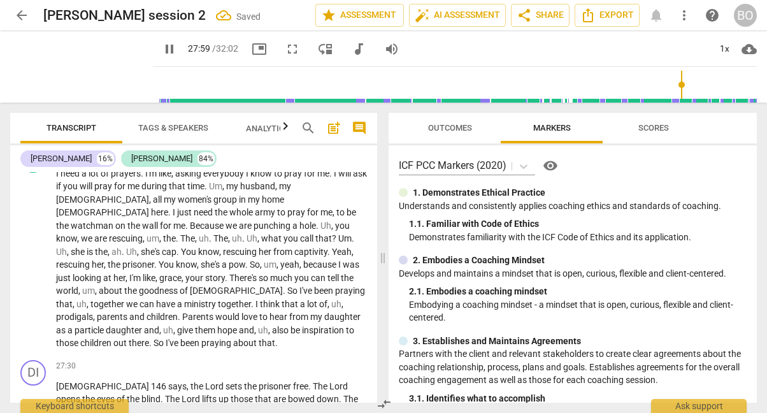
click at [57, 319] on div "DI play_arrow pause 00:04 + Add competency keyboard_arrow_right Hi [PERSON_NAME…" at bounding box center [193, 287] width 367 height 230
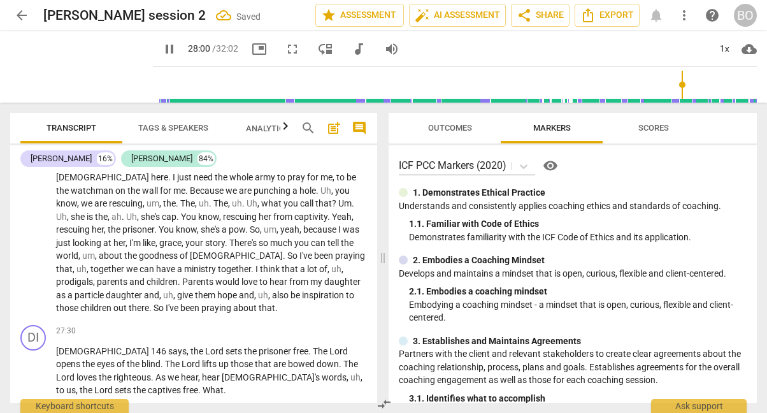
scroll to position [4574, 0]
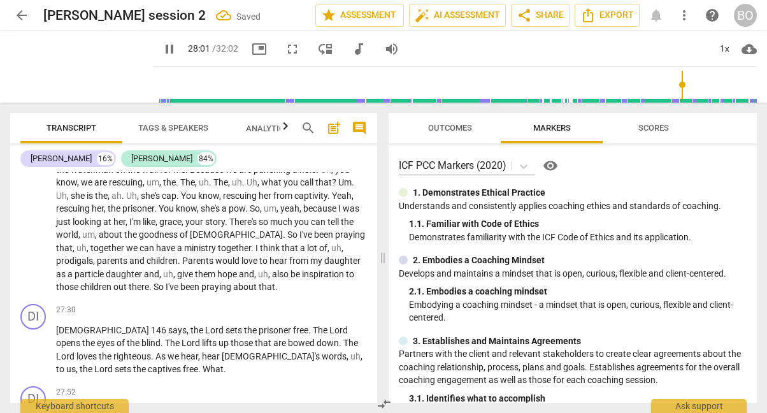
click at [57, 407] on span "How" at bounding box center [66, 412] width 20 height 10
click at [243, 323] on p "Psalm 146 says , the Lord sets the prisoner free . The Lord opens the eyes of t…" at bounding box center [211, 349] width 311 height 52
type input "1697"
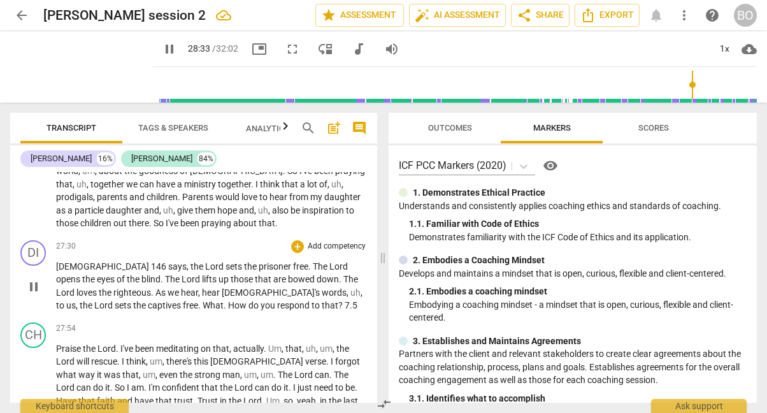
scroll to position [4701, 0]
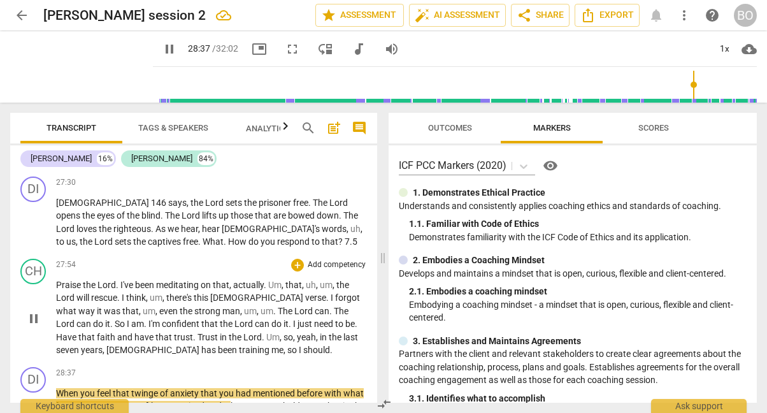
click at [303, 344] on span "should" at bounding box center [316, 349] width 27 height 10
type input "1719"
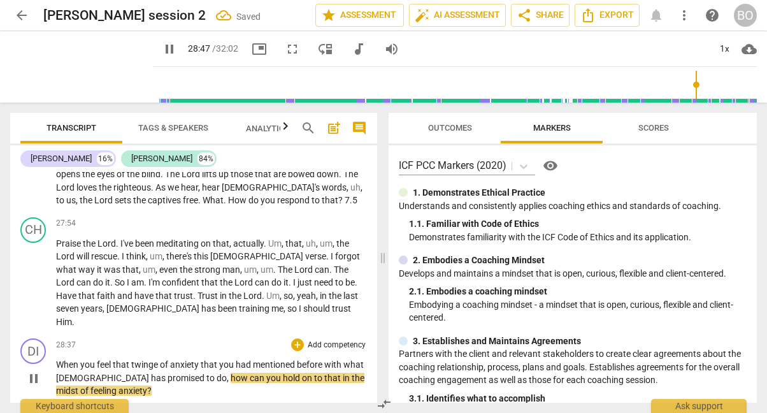
scroll to position [4765, 0]
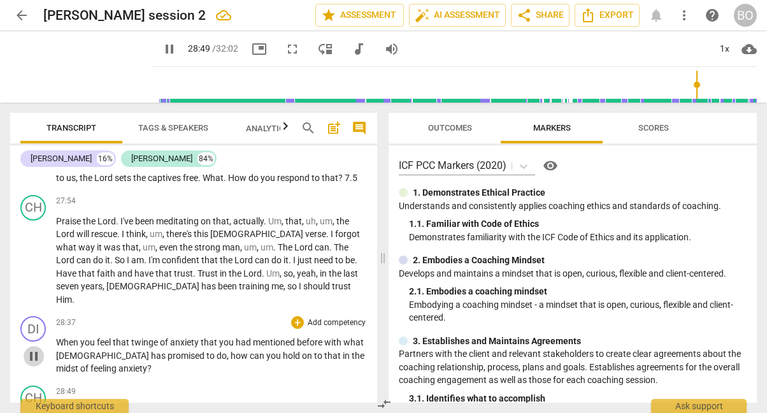
click at [33, 348] on span "pause" at bounding box center [33, 355] width 15 height 15
type input "1729"
click at [131, 336] on p "When you feel that twinge of anxiety that you had mentioned before with what [D…" at bounding box center [211, 355] width 311 height 39
click at [163, 336] on p "When you feel that twinge of anxiety that you had mentioned before with what [D…" at bounding box center [211, 355] width 311 height 39
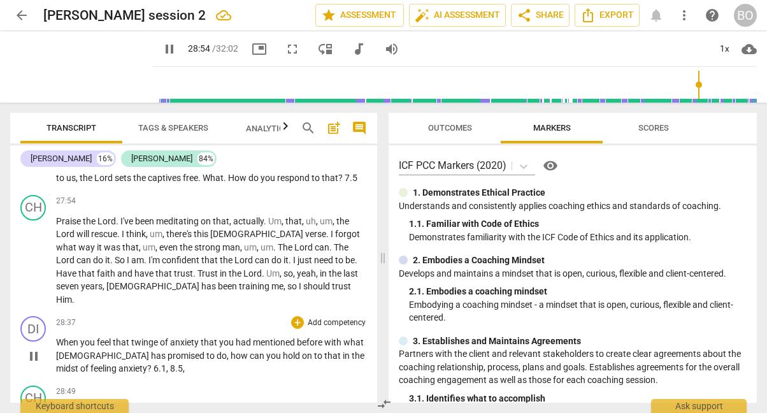
type input "1735"
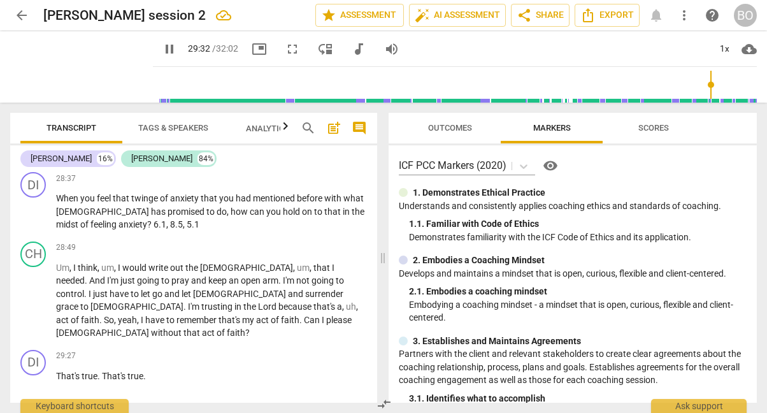
scroll to position [4956, 0]
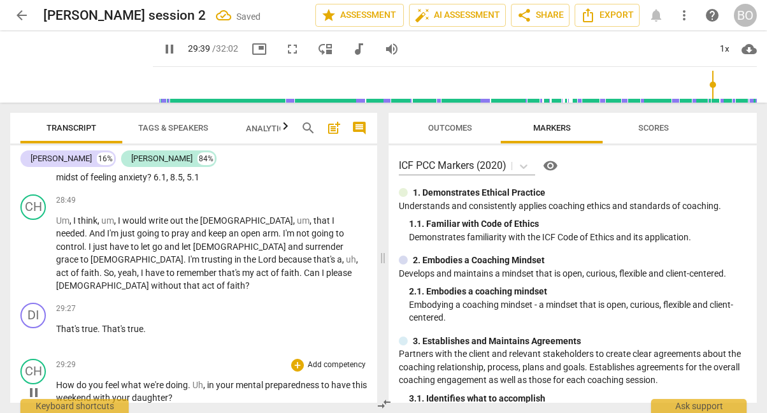
click at [219, 378] on p "How do you feel what we're doing . Uh , in your mental preparedness to have thi…" at bounding box center [211, 391] width 311 height 26
type input "1781"
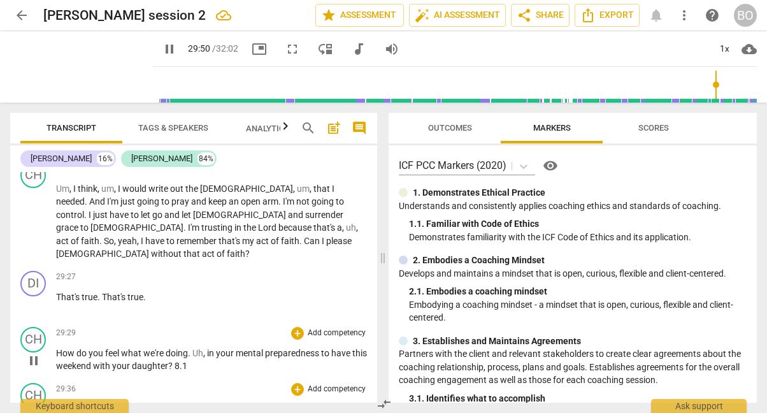
scroll to position [5019, 0]
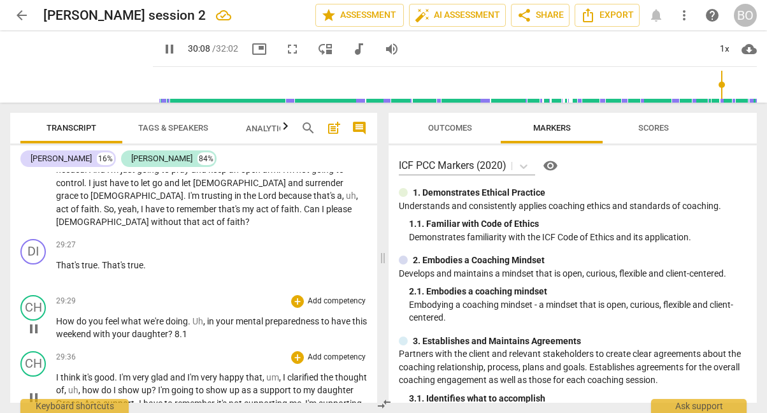
click at [181, 411] on span "there" at bounding box center [170, 416] width 22 height 10
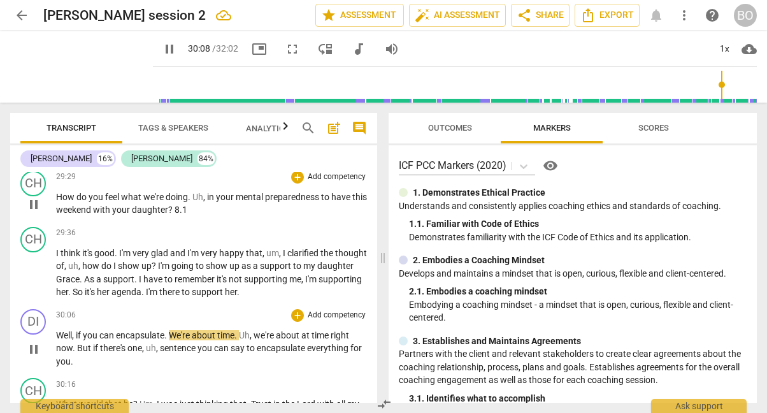
scroll to position [5147, 0]
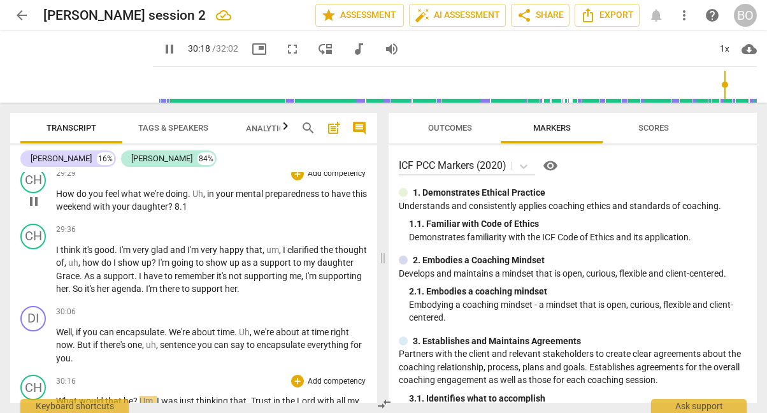
click at [57, 395] on span "What" at bounding box center [67, 400] width 23 height 10
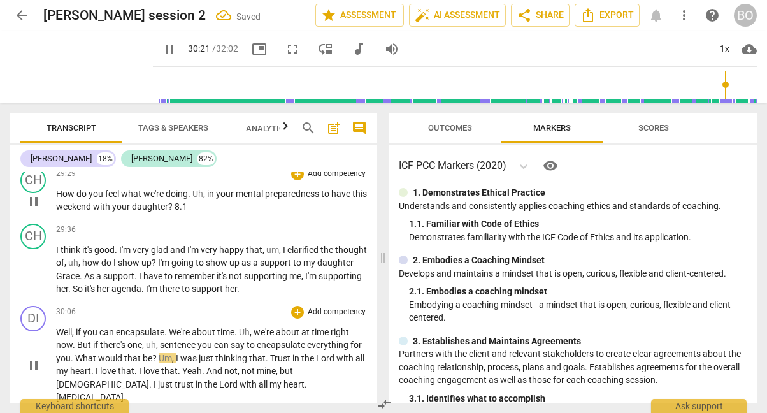
click at [172, 353] on span "Um" at bounding box center [165, 358] width 13 height 10
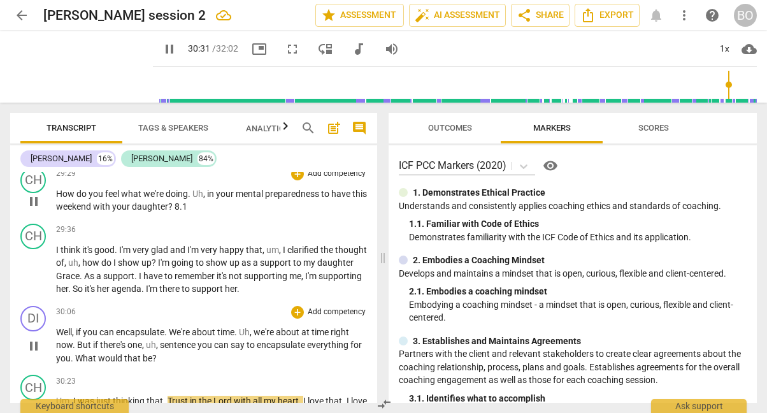
click at [184, 325] on p "Well , if you can encapsulate . We're about time . Uh , we're about at time rig…" at bounding box center [211, 344] width 311 height 39
type input "1833"
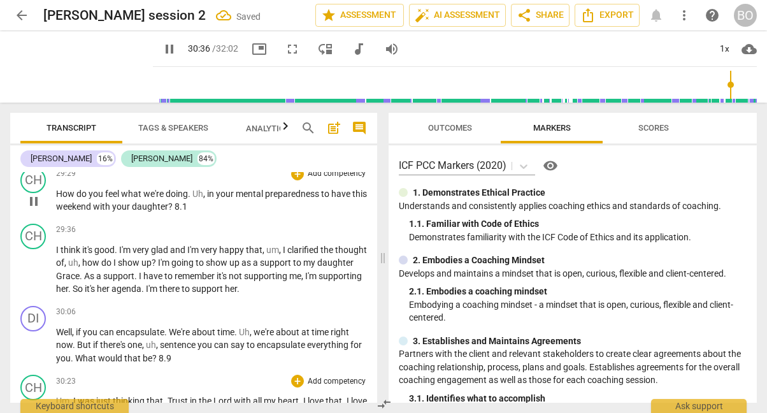
click at [230, 395] on span "Lord" at bounding box center [223, 400] width 20 height 10
click at [304, 395] on span "I" at bounding box center [305, 400] width 4 height 10
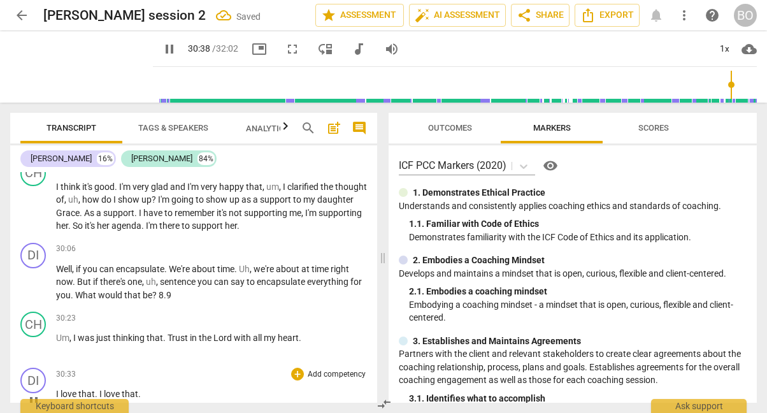
scroll to position [5210, 0]
type input "1844"
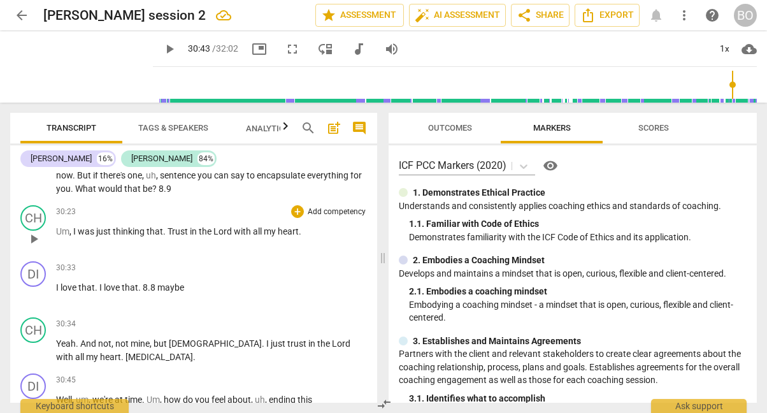
scroll to position [5338, 0]
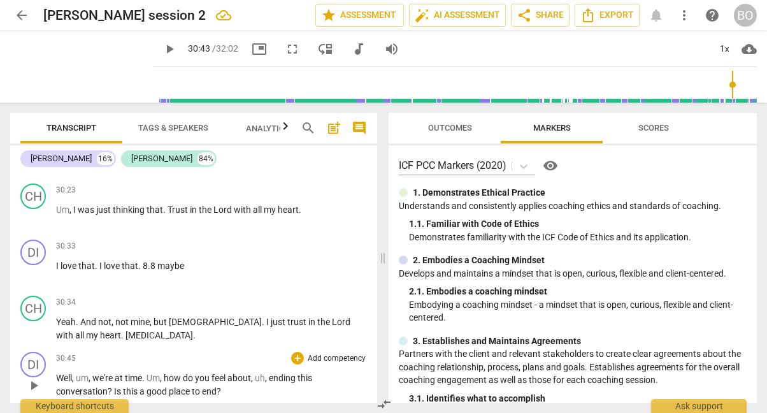
click at [34, 378] on span "play_arrow" at bounding box center [33, 385] width 15 height 15
click at [233, 371] on p "Well , um , we're at time . Um , how do you feel about , uh , ending this conve…" at bounding box center [211, 384] width 311 height 26
type input "1852"
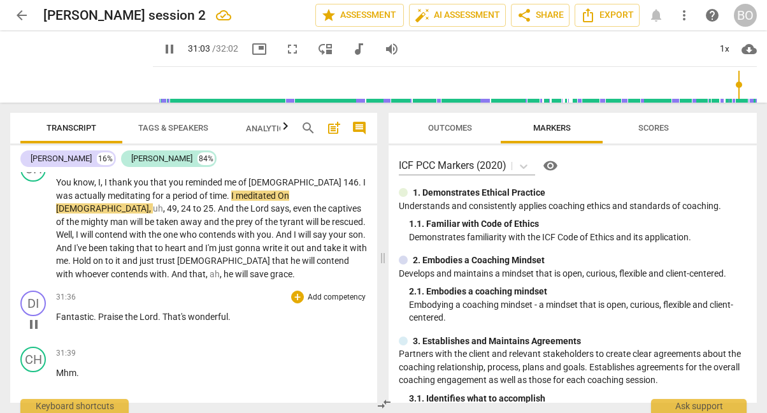
scroll to position [5592, 0]
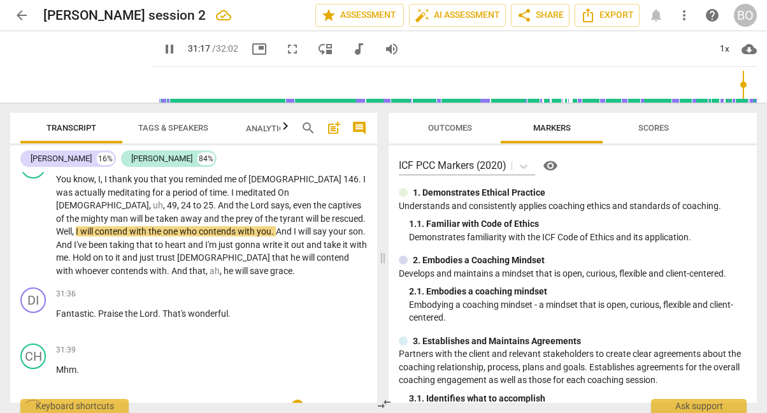
type input "1877"
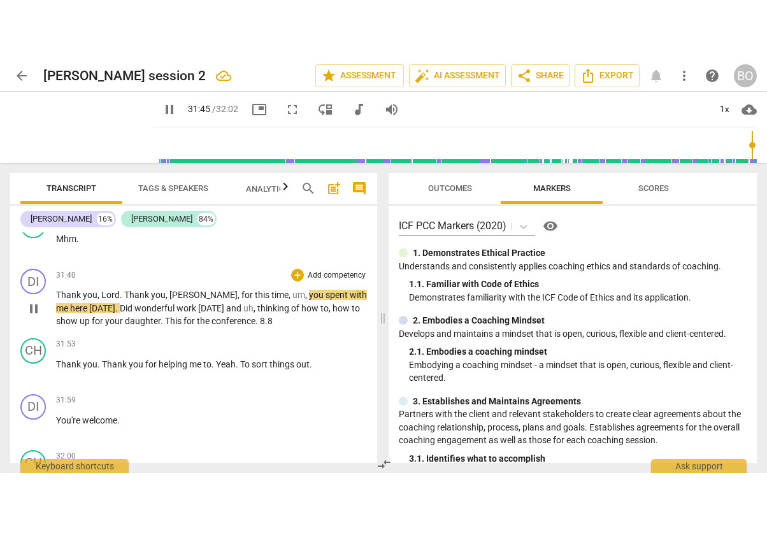
scroll to position [5807, 0]
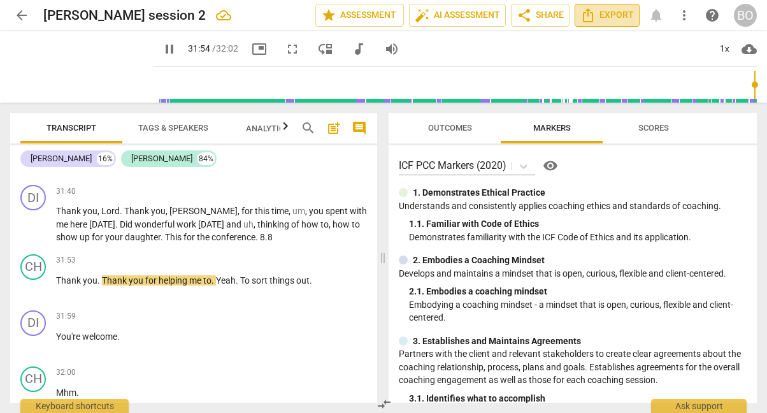
click at [606, 17] on span "Export" at bounding box center [606, 15] width 53 height 15
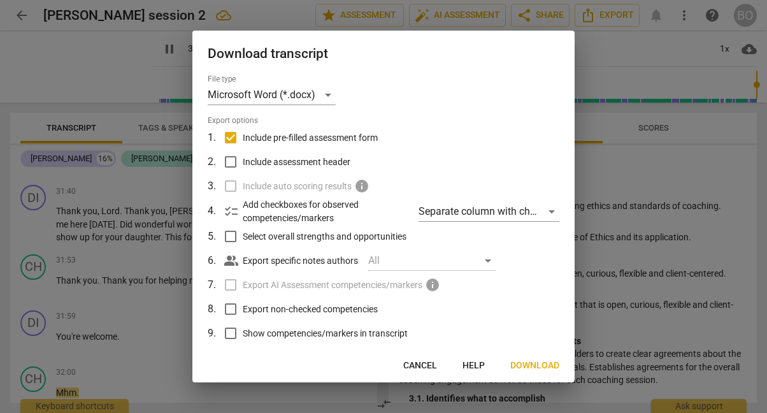
click at [528, 360] on span "Download" at bounding box center [534, 365] width 49 height 13
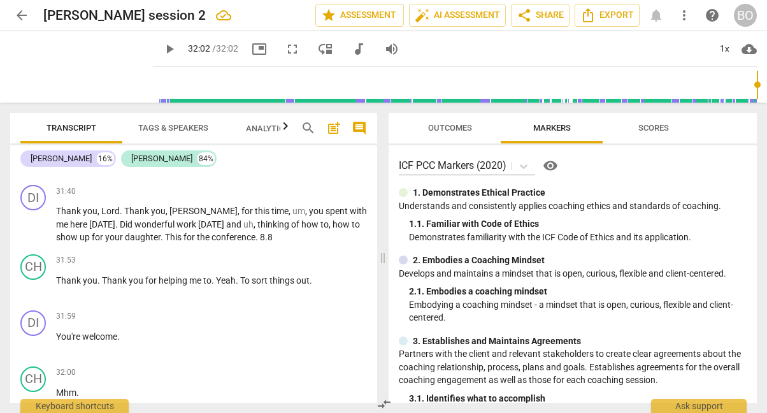
type input "1922"
click at [735, 171] on div "ICF PCC Markers (2020) visibility" at bounding box center [573, 165] width 348 height 20
click at [249, 129] on span "Analytics New" at bounding box center [275, 129] width 59 height 10
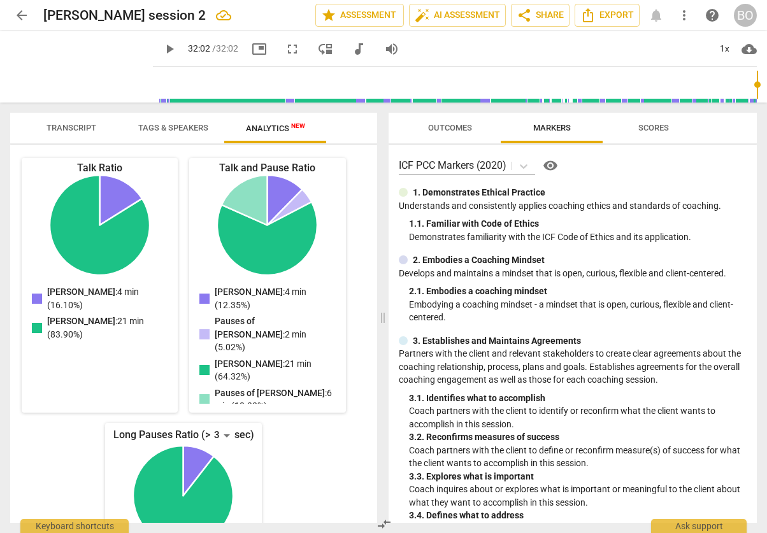
scroll to position [201, 0]
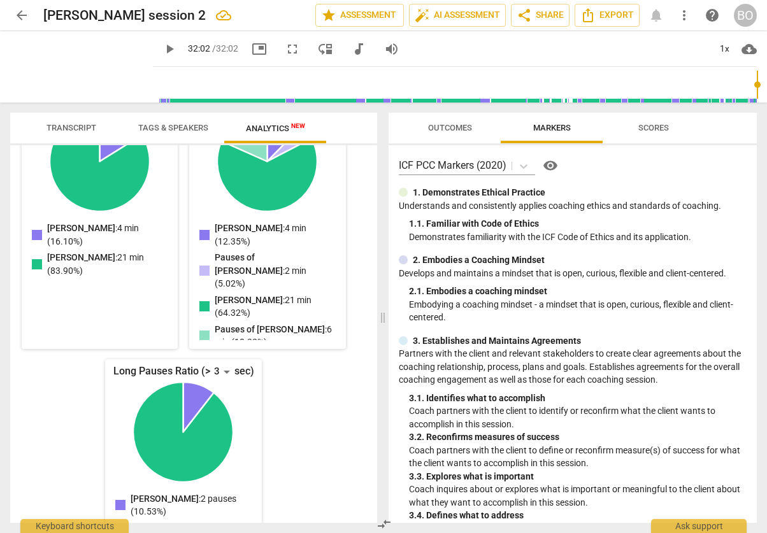
click at [325, 386] on div "Talk [PERSON_NAME]: 4 min (16.10%) [PERSON_NAME]: 21 min (83.90%) [PERSON_NAME]…" at bounding box center [183, 322] width 326 height 456
click at [94, 136] on span "Transcript" at bounding box center [71, 128] width 80 height 17
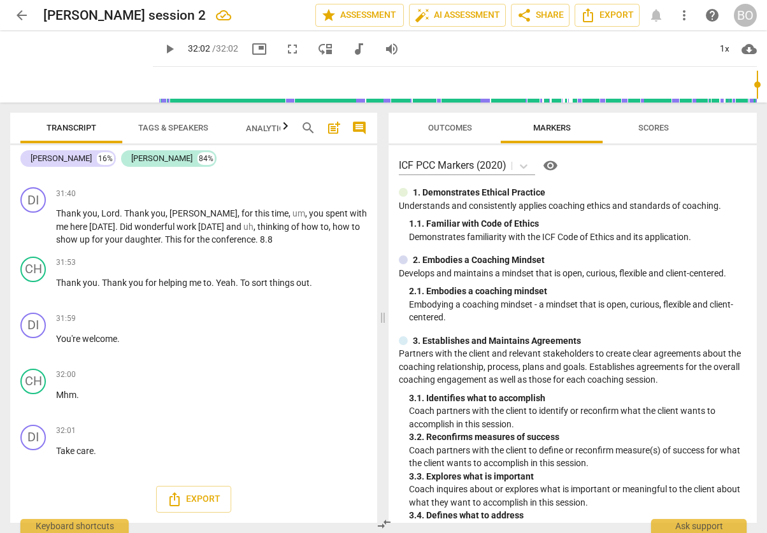
scroll to position [5687, 0]
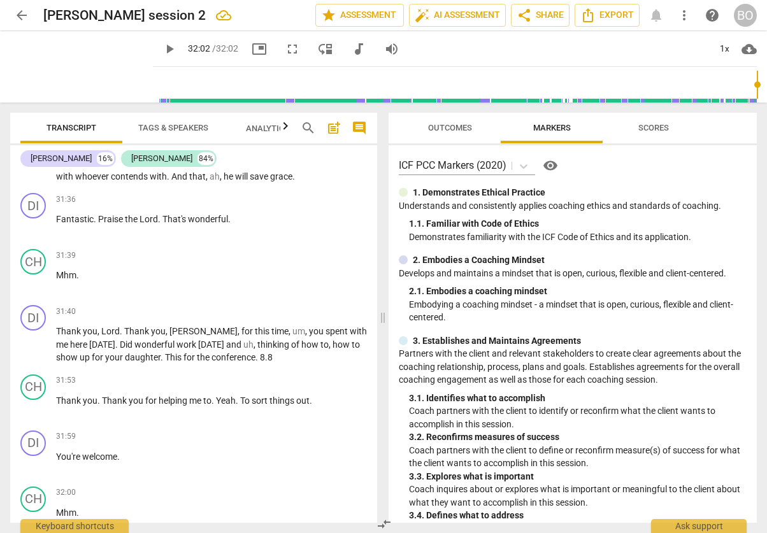
click at [22, 15] on span "arrow_back" at bounding box center [21, 15] width 15 height 15
